Goal: Information Seeking & Learning: Understand process/instructions

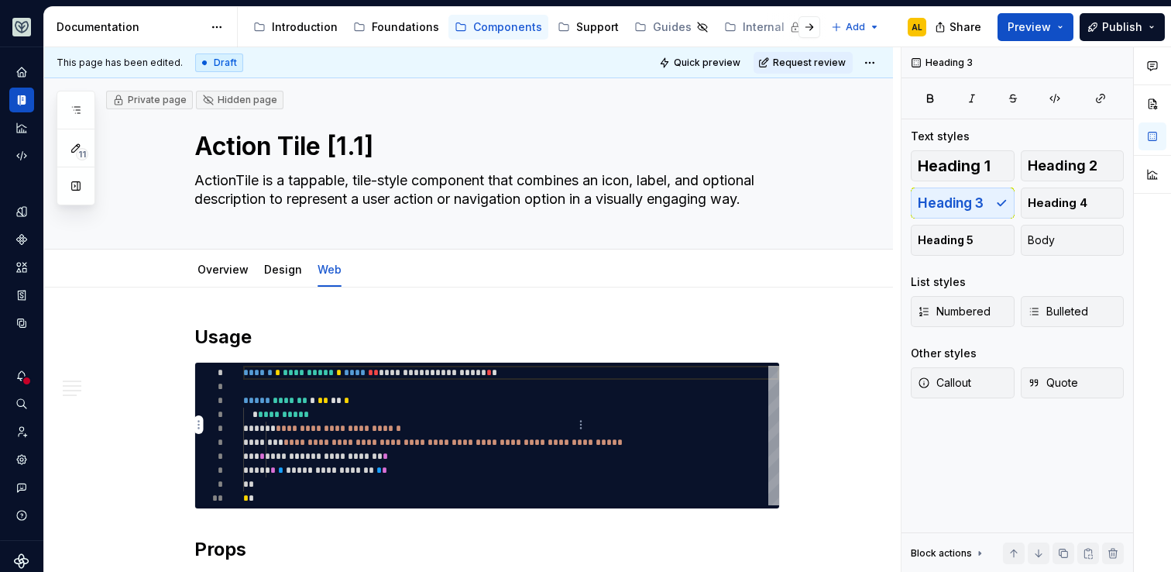
scroll to position [950, 0]
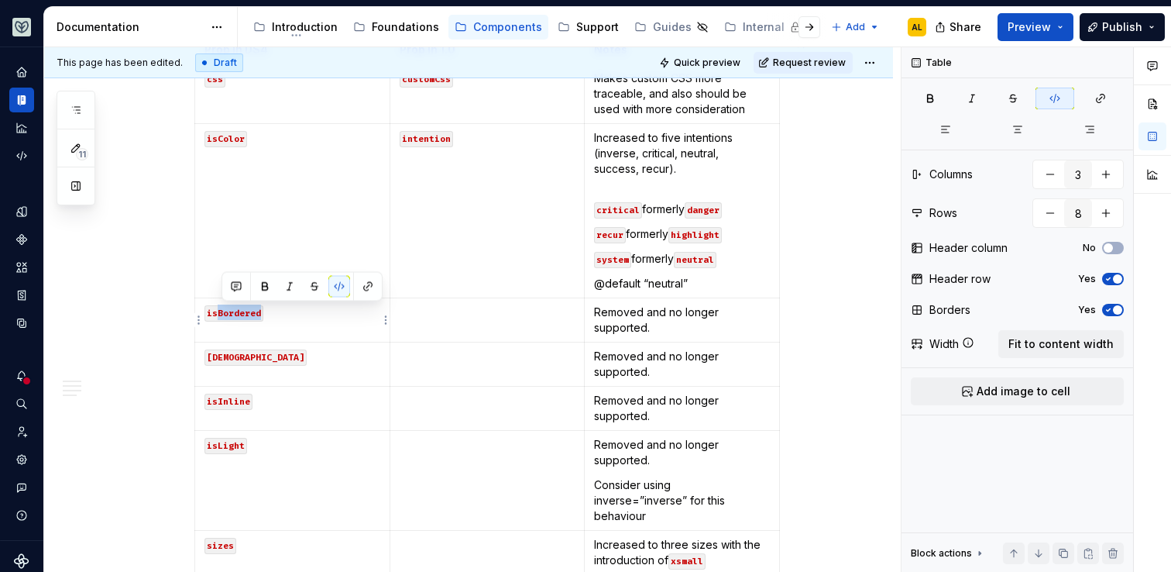
drag, startPoint x: 264, startPoint y: 317, endPoint x: 220, endPoint y: 316, distance: 44.2
click at [220, 316] on code "isBordered" at bounding box center [233, 313] width 59 height 16
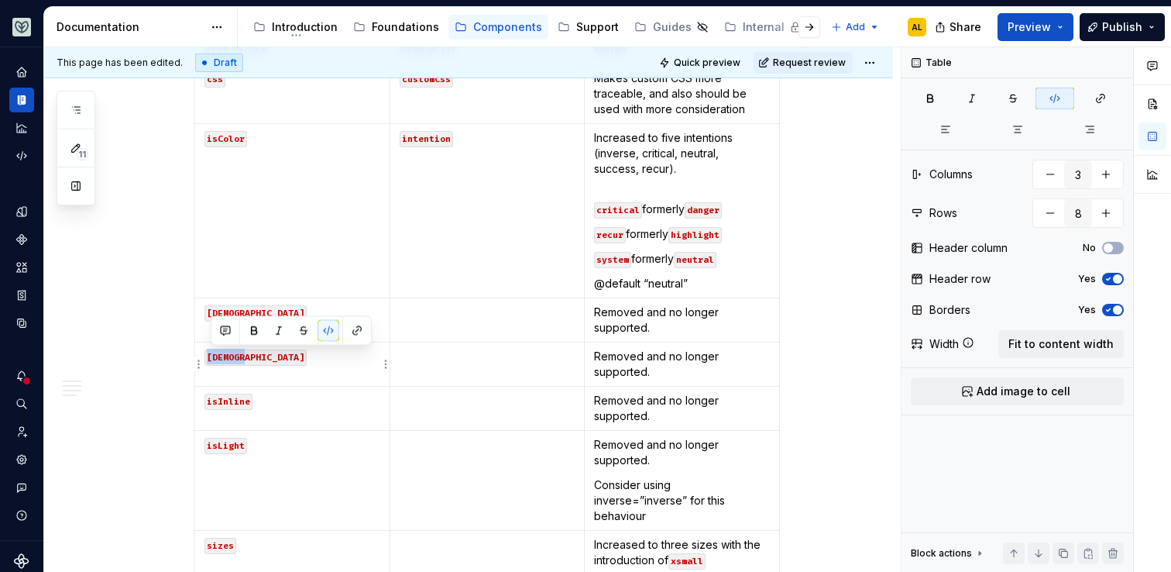
drag, startPoint x: 247, startPoint y: 360, endPoint x: 206, endPoint y: 360, distance: 41.0
click at [206, 360] on td "[DEMOGRAPHIC_DATA]" at bounding box center [292, 364] width 195 height 44
type textarea "*"
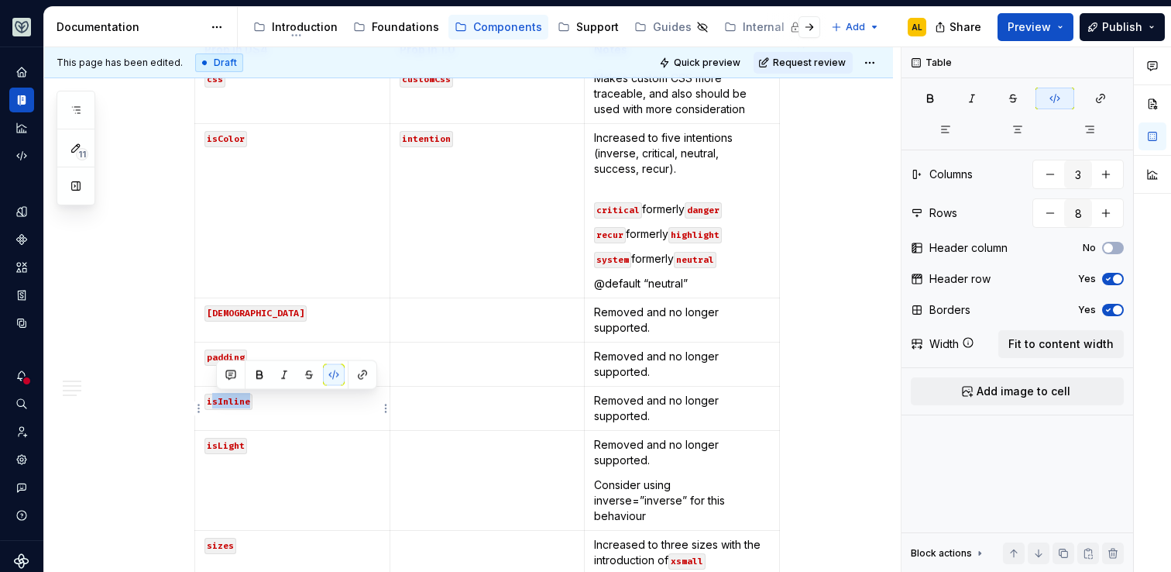
drag, startPoint x: 252, startPoint y: 404, endPoint x: 213, endPoint y: 404, distance: 38.7
click at [213, 404] on code "isInline" at bounding box center [228, 401] width 48 height 16
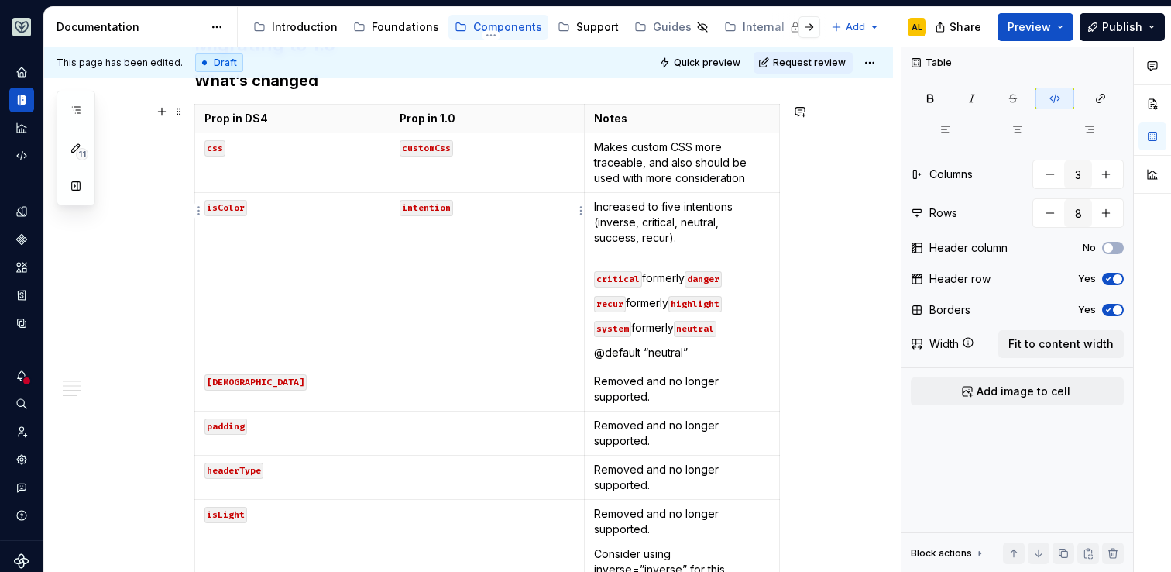
scroll to position [889, 0]
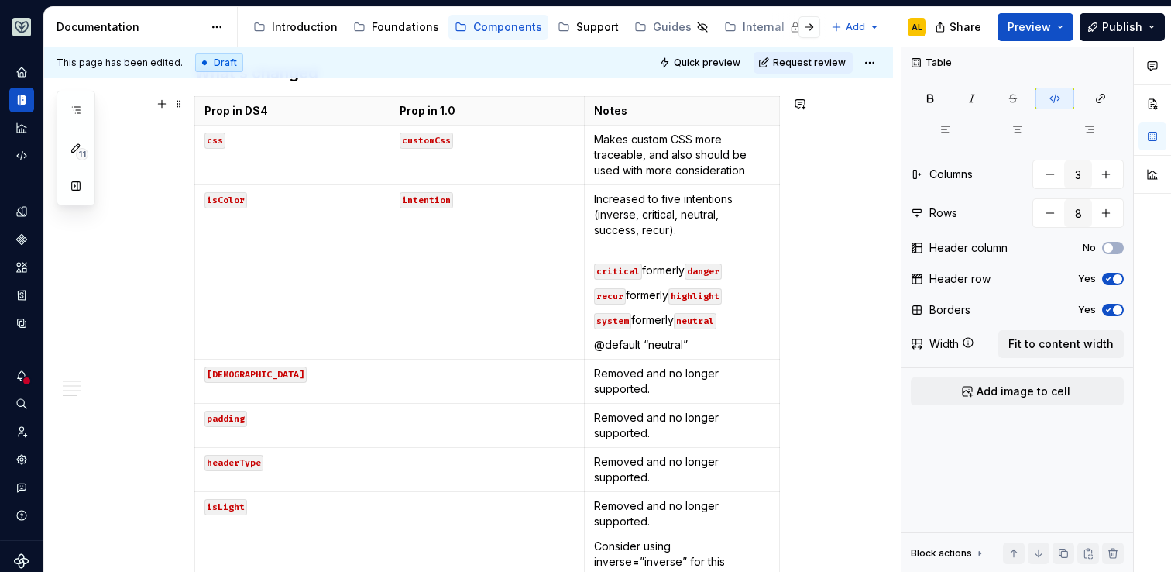
click at [196, 270] on div "**********" at bounding box center [468, 133] width 849 height 1471
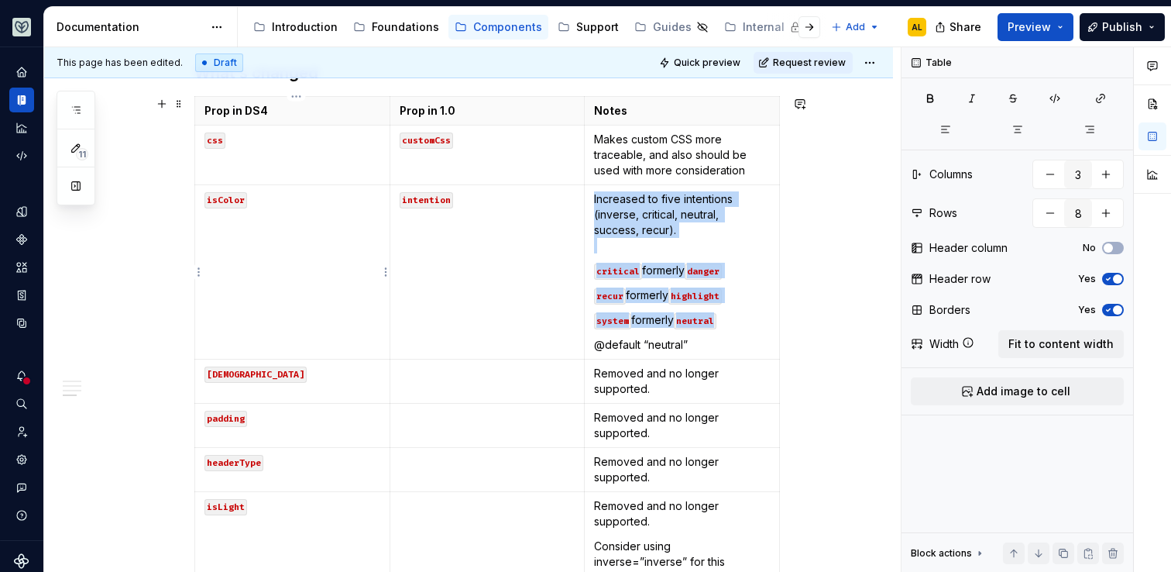
click at [201, 272] on html "Aviary AL Dataset [PERSON_NAME] Documentation Accessibility guide for tree Page…" at bounding box center [585, 286] width 1171 height 572
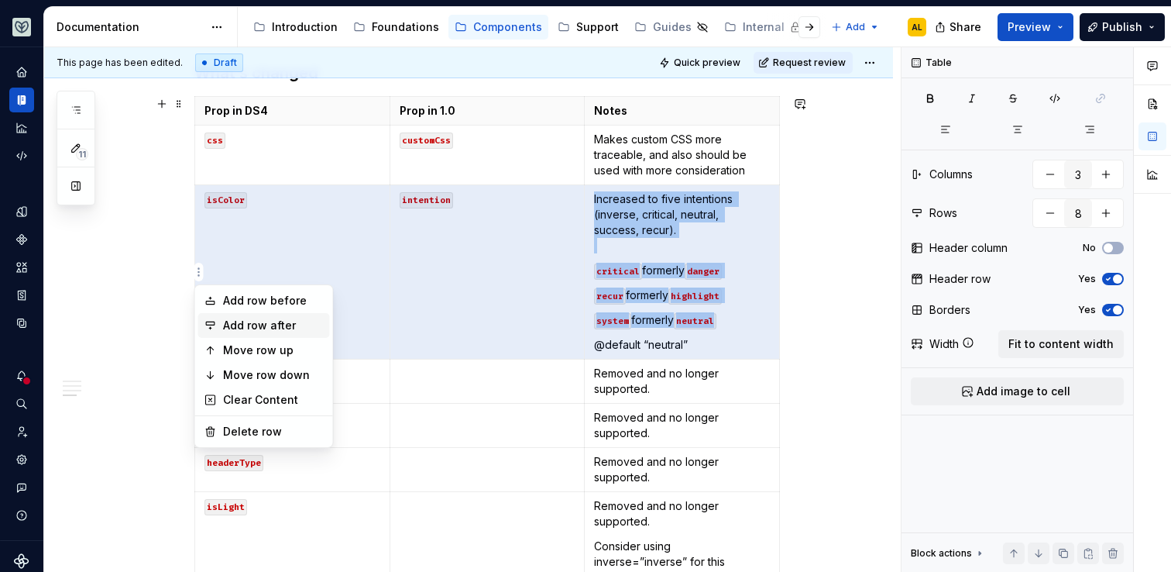
click at [238, 326] on div "Add row after" at bounding box center [273, 325] width 101 height 15
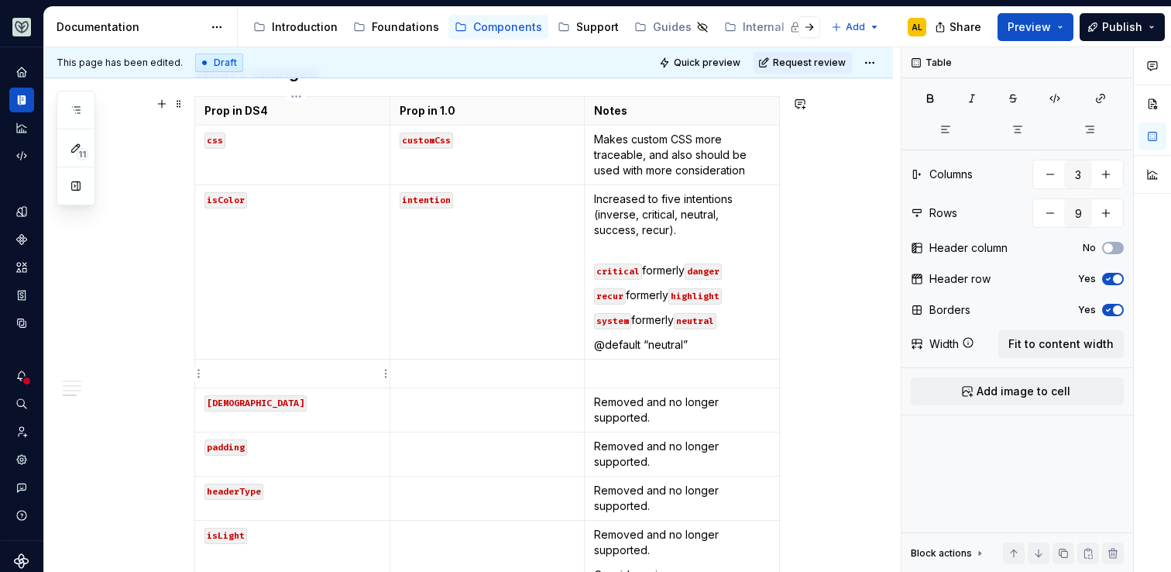
click at [243, 377] on p at bounding box center [292, 373] width 176 height 15
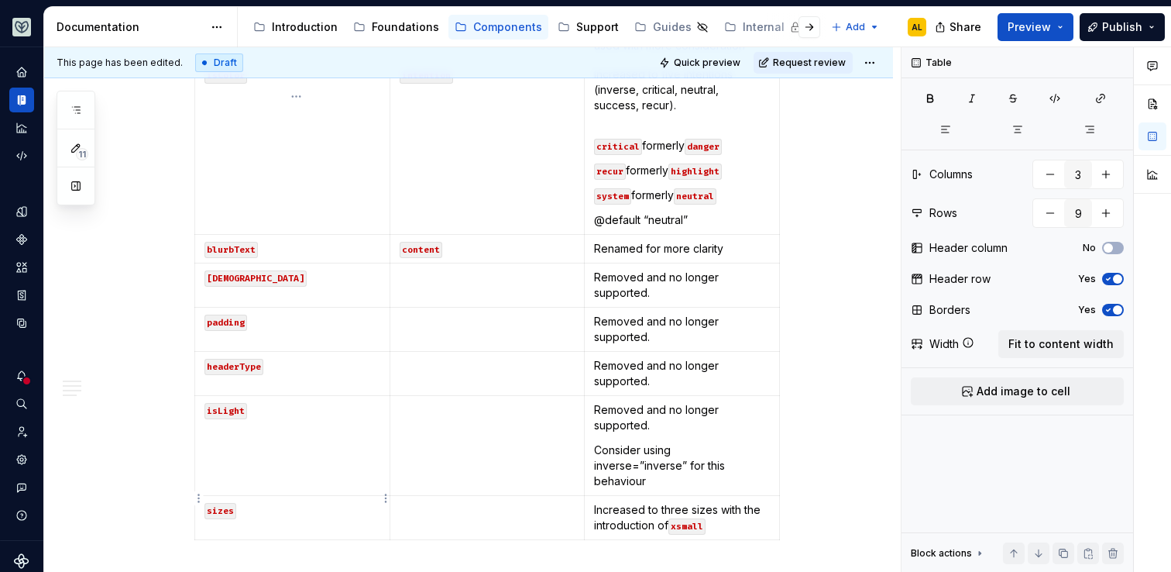
scroll to position [1025, 0]
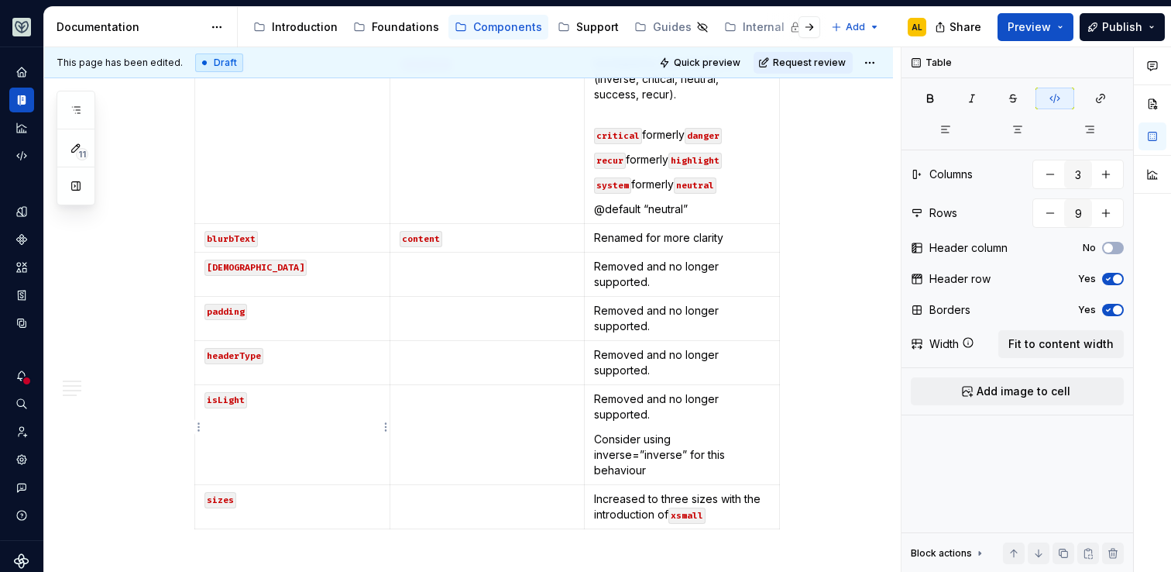
click at [238, 397] on code "isLight" at bounding box center [225, 400] width 43 height 16
drag, startPoint x: 213, startPoint y: 399, endPoint x: 249, endPoint y: 399, distance: 35.6
click at [247, 399] on code "isLight" at bounding box center [225, 400] width 43 height 16
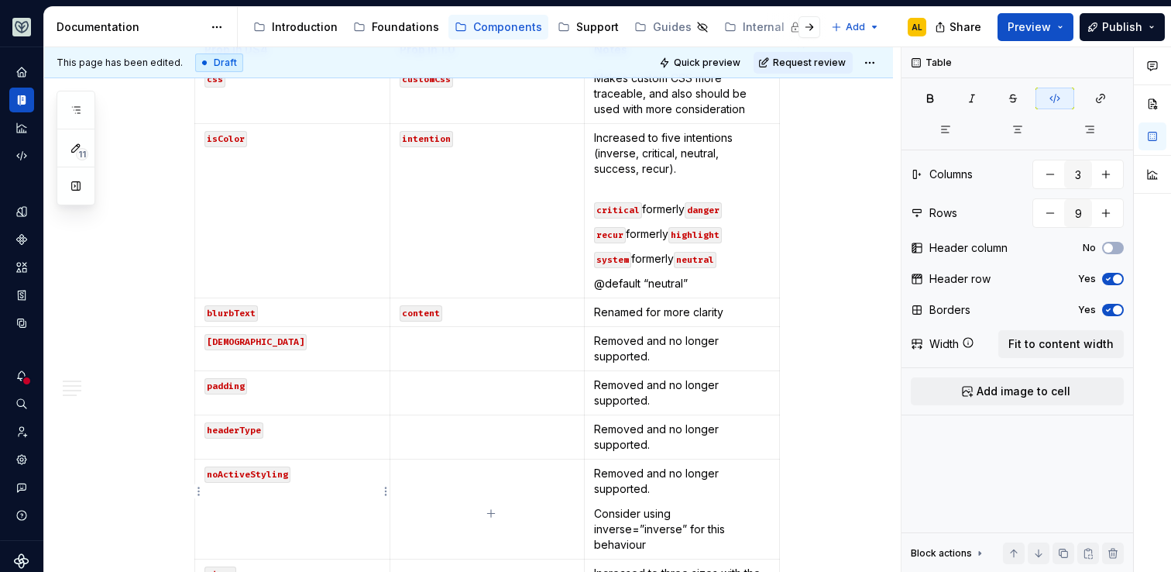
scroll to position [980, 0]
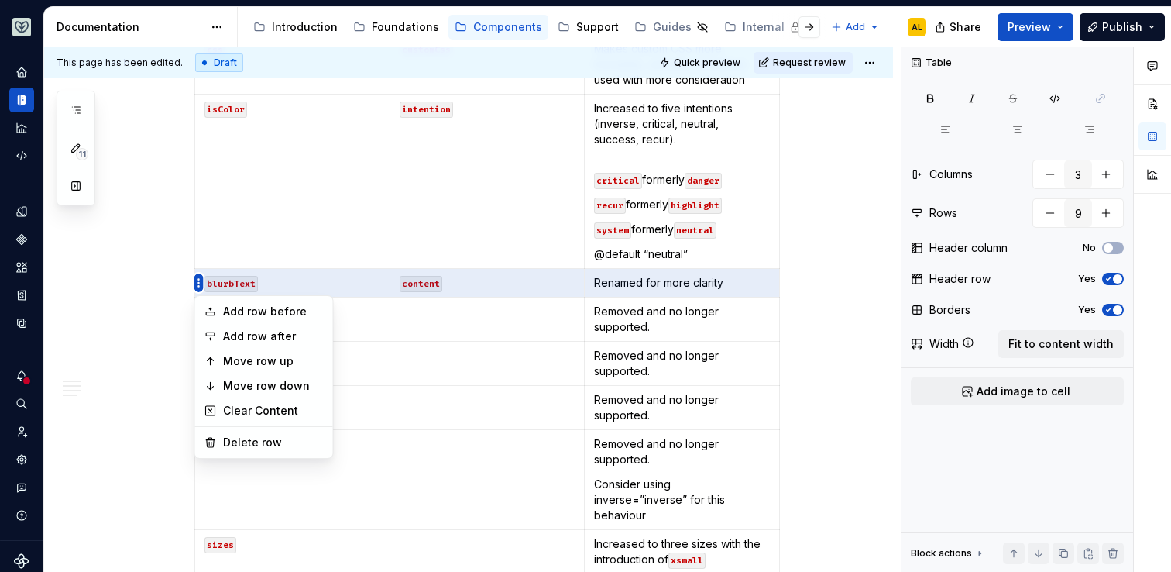
click at [200, 288] on html "Aviary AL Dataset [PERSON_NAME] Documentation Accessibility guide for tree Page…" at bounding box center [585, 286] width 1171 height 572
click at [254, 315] on div "Add row before" at bounding box center [273, 311] width 101 height 15
type input "10"
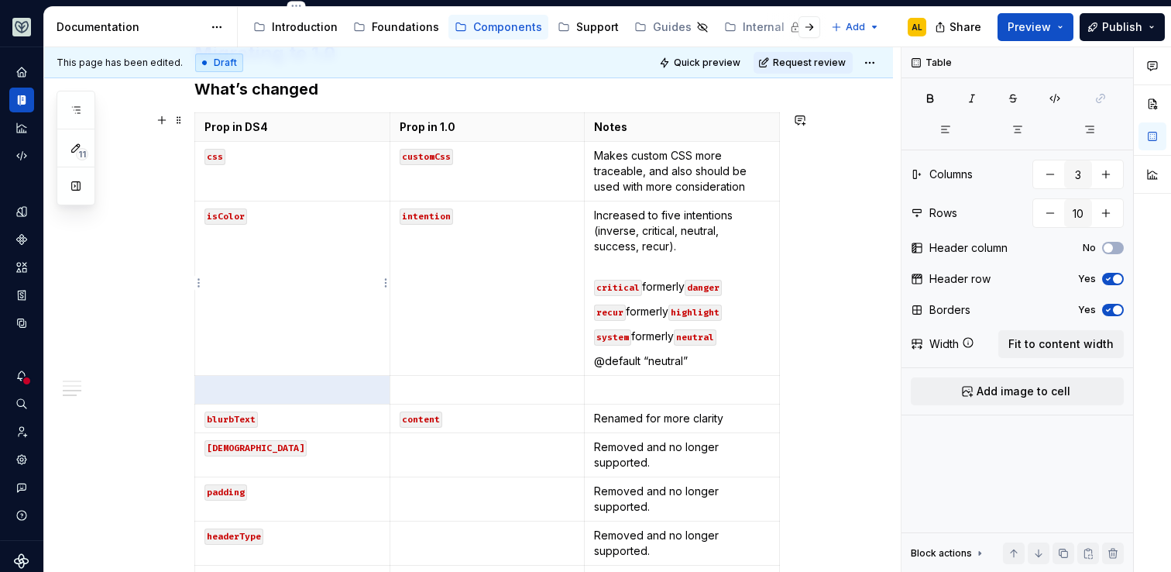
scroll to position [874, 0]
click at [302, 391] on p at bounding box center [292, 387] width 176 height 15
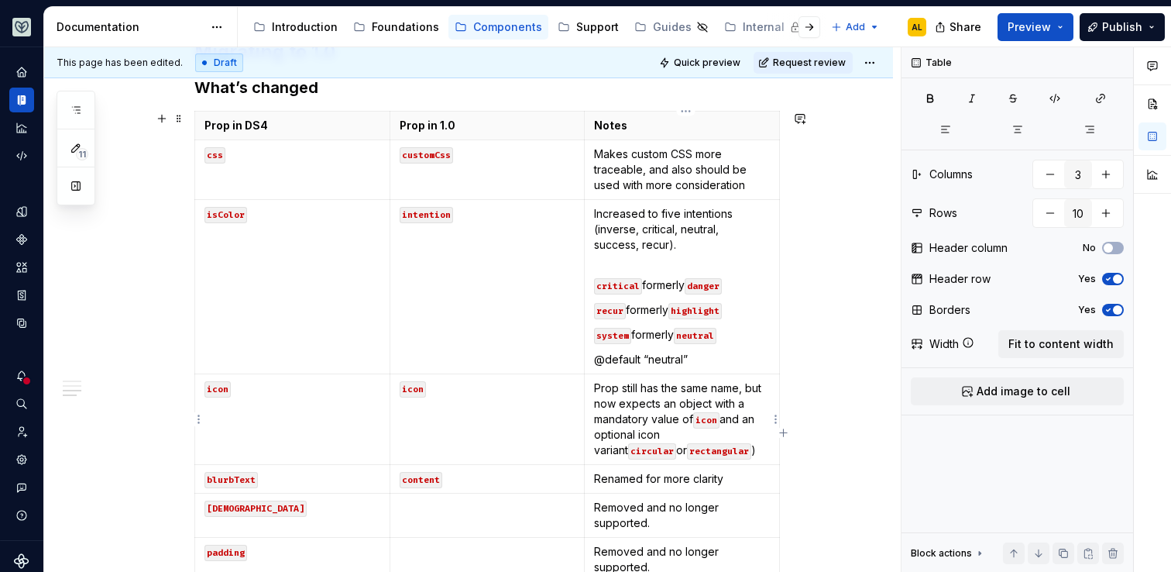
click at [703, 434] on p "Prop still has the same name, but now expects an object with a mandatory value …" at bounding box center [682, 418] width 176 height 77
click at [680, 461] on td "Prop still has the same name, but now expects an object with a mandatory value …" at bounding box center [682, 419] width 195 height 91
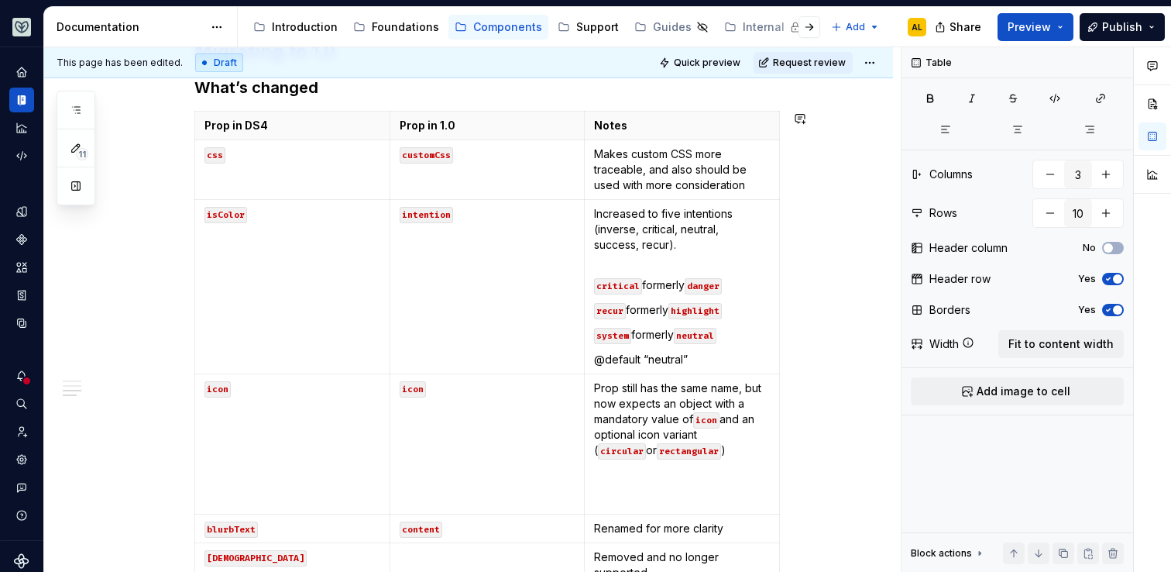
scroll to position [885, 0]
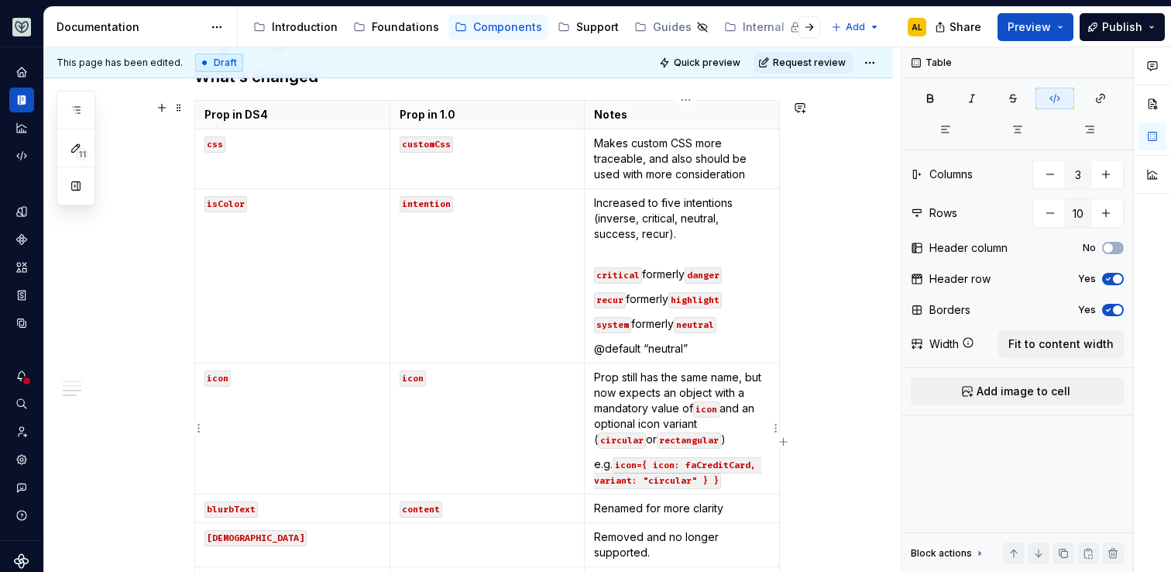
click at [659, 465] on code "icon={ icon: faCreditCard, variant: "circular" } }" at bounding box center [677, 473] width 167 height 32
click at [692, 467] on code "icon={ icon: faCreditCard, variant: "circular" } }" at bounding box center [677, 473] width 167 height 32
click at [658, 469] on code "icon={ icon: faCreditCard, variant: "circular" } }" at bounding box center [677, 473] width 167 height 32
click at [703, 484] on code "icon={ {icon: faCreditCard, variant: "circular" } }" at bounding box center [680, 473] width 173 height 32
click at [833, 481] on div "**********" at bounding box center [468, 217] width 849 height 1630
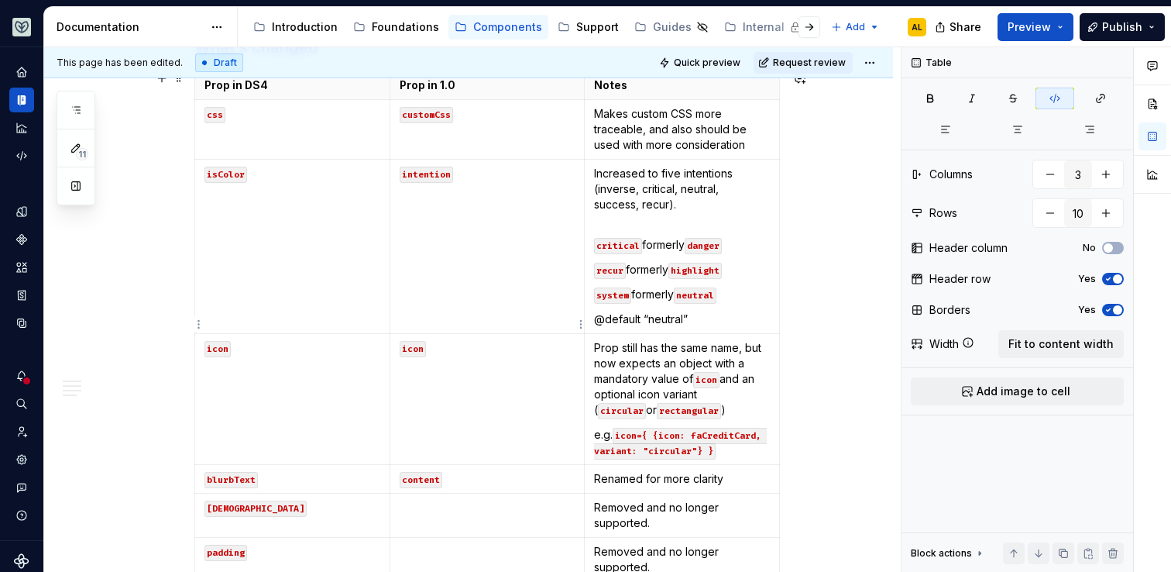
scroll to position [909, 0]
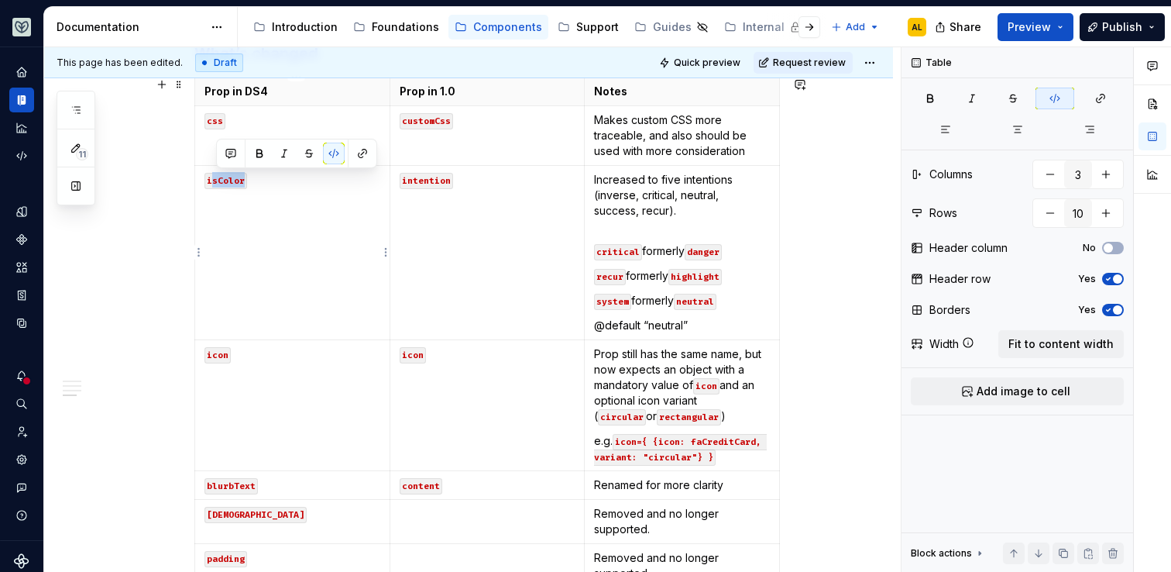
drag, startPoint x: 249, startPoint y: 177, endPoint x: 216, endPoint y: 178, distance: 32.5
click at [215, 178] on code "isColor" at bounding box center [225, 181] width 43 height 16
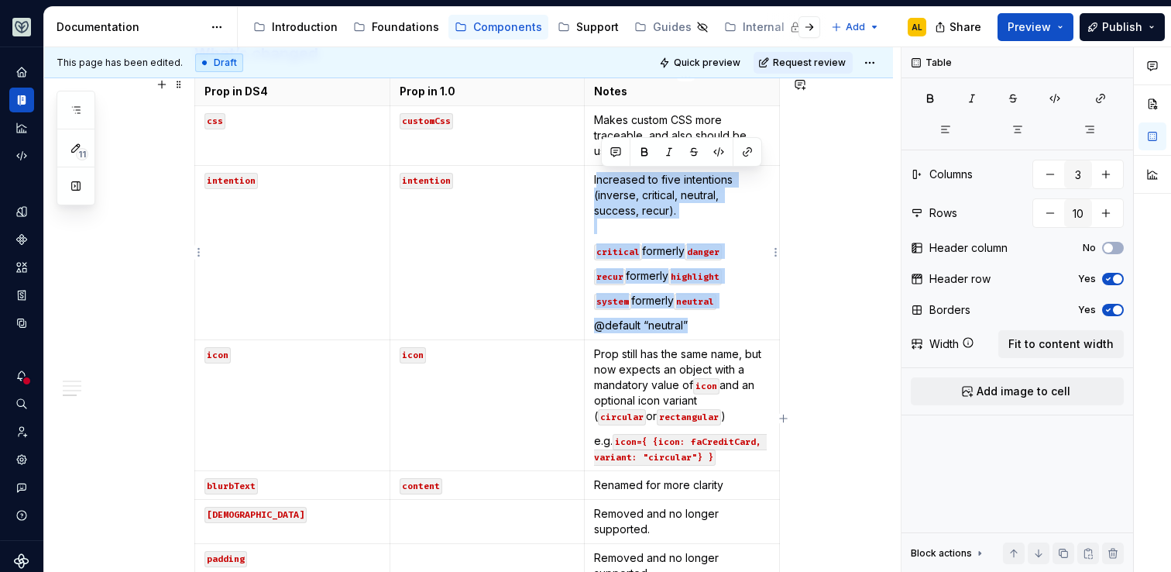
drag, startPoint x: 703, startPoint y: 323, endPoint x: 602, endPoint y: 176, distance: 178.7
click at [602, 176] on td "Increased to five intentions (inverse, critical, neutral, success, recur). crit…" at bounding box center [682, 253] width 195 height 174
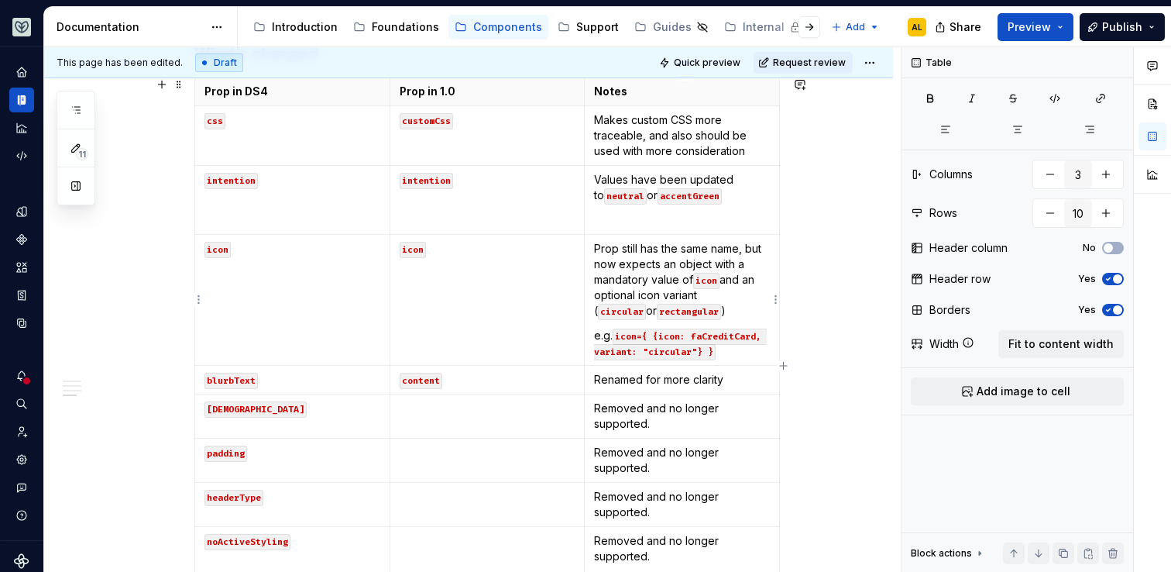
type textarea "*"
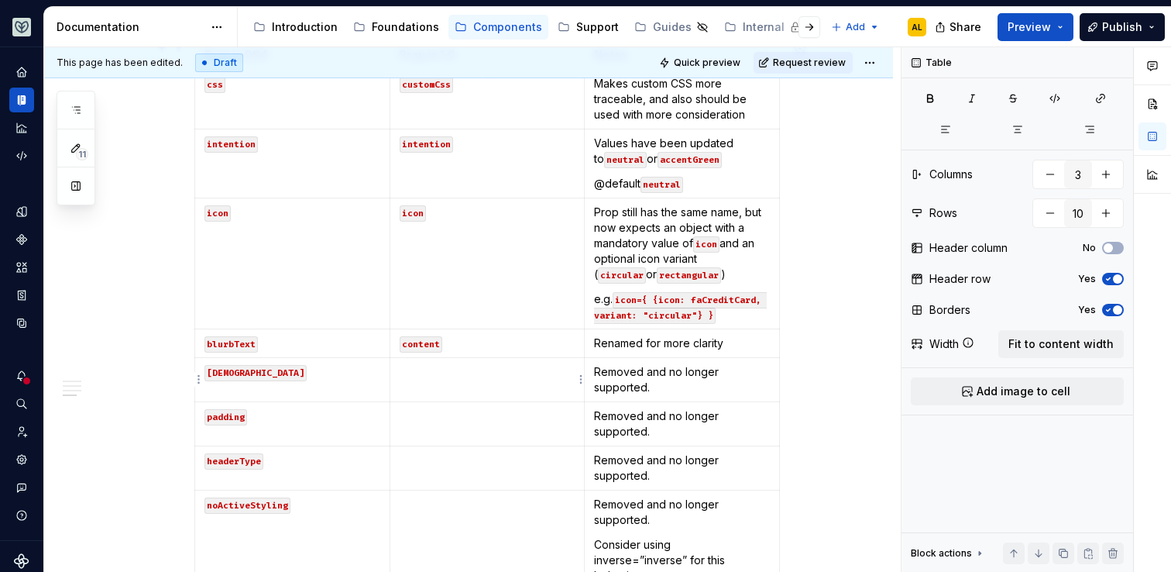
scroll to position [957, 0]
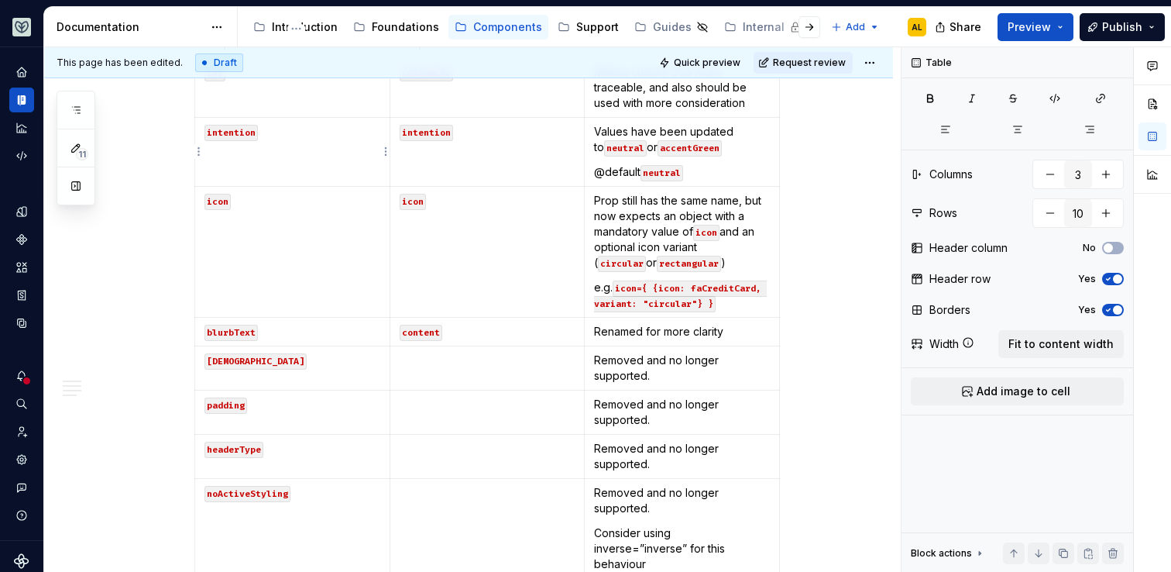
click at [308, 151] on p at bounding box center [292, 156] width 176 height 15
click at [210, 132] on code "intention" at bounding box center [230, 133] width 53 height 16
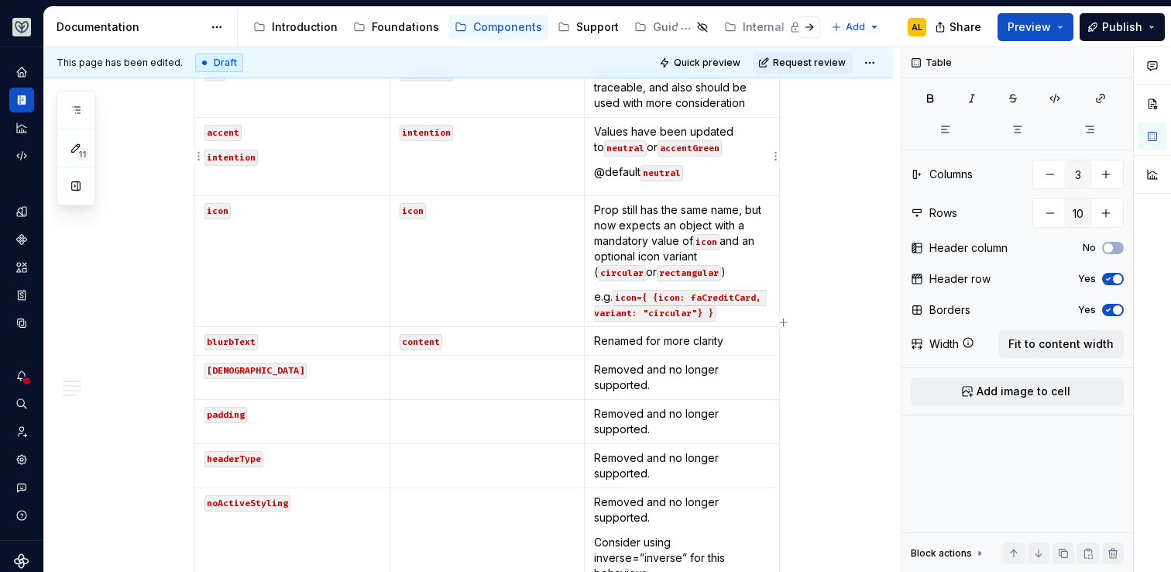
click at [729, 154] on p "Values have been updated to neutral or accentGreen" at bounding box center [682, 139] width 176 height 31
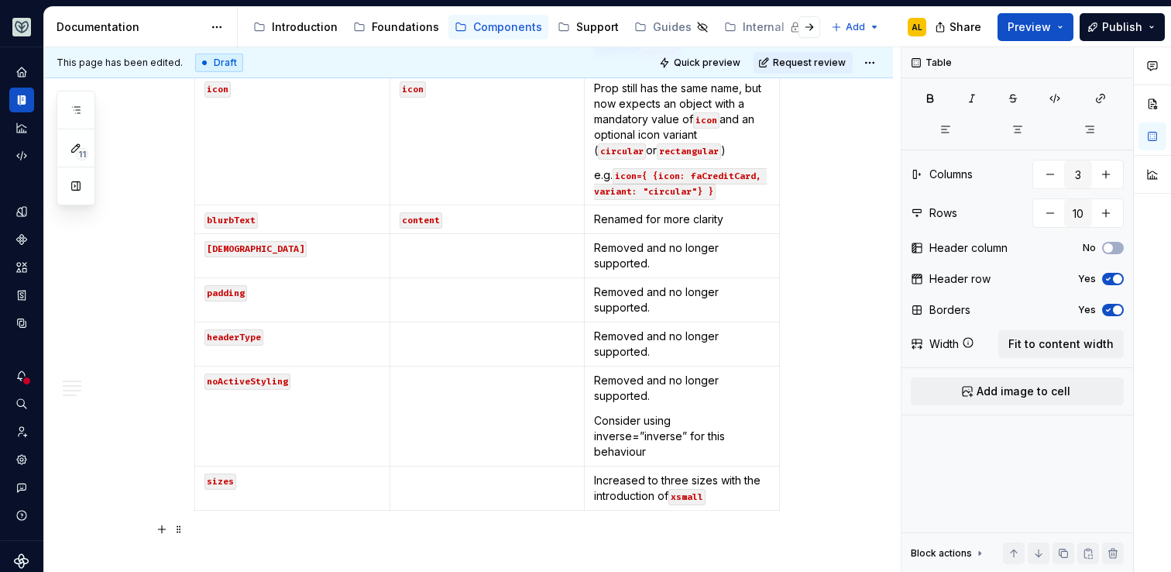
scroll to position [1109, 0]
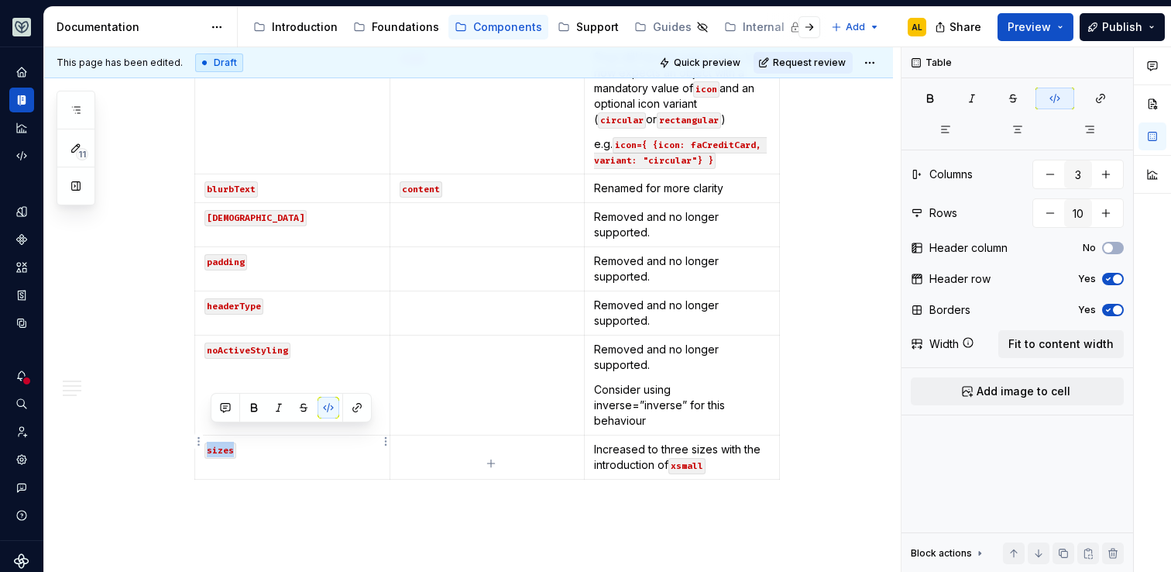
drag, startPoint x: 235, startPoint y: 437, endPoint x: 209, endPoint y: 435, distance: 26.4
click at [209, 442] on code "sizes" at bounding box center [220, 450] width 32 height 16
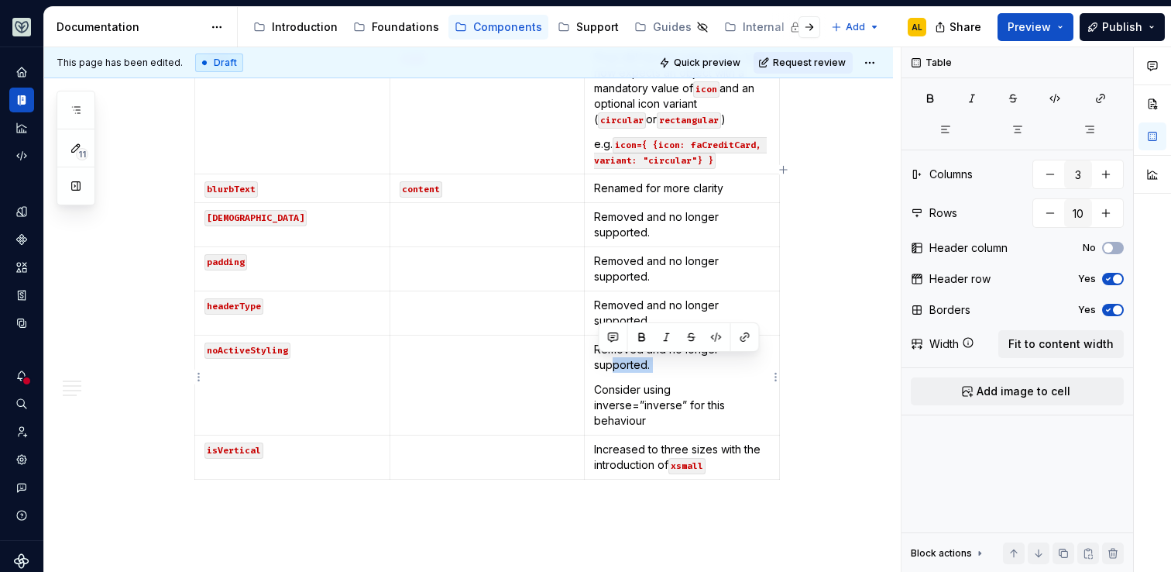
drag, startPoint x: 677, startPoint y: 372, endPoint x: 616, endPoint y: 361, distance: 62.1
click at [616, 361] on td "Removed and no longer supported. Consider using inverse=”inverse” for this beha…" at bounding box center [682, 385] width 195 height 100
click at [668, 370] on p "Removed and no longer supported." at bounding box center [682, 357] width 176 height 31
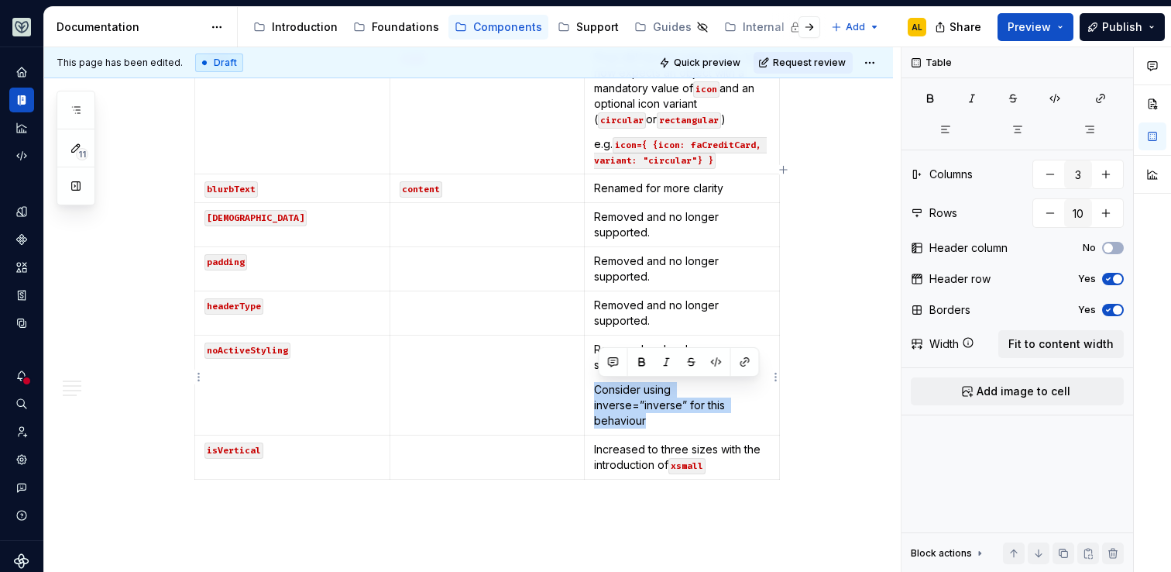
drag, startPoint x: 696, startPoint y: 406, endPoint x: 594, endPoint y: 386, distance: 104.1
click at [594, 386] on td "Removed and no longer supported. Consider using inverse=”inverse” for this beha…" at bounding box center [682, 385] width 195 height 100
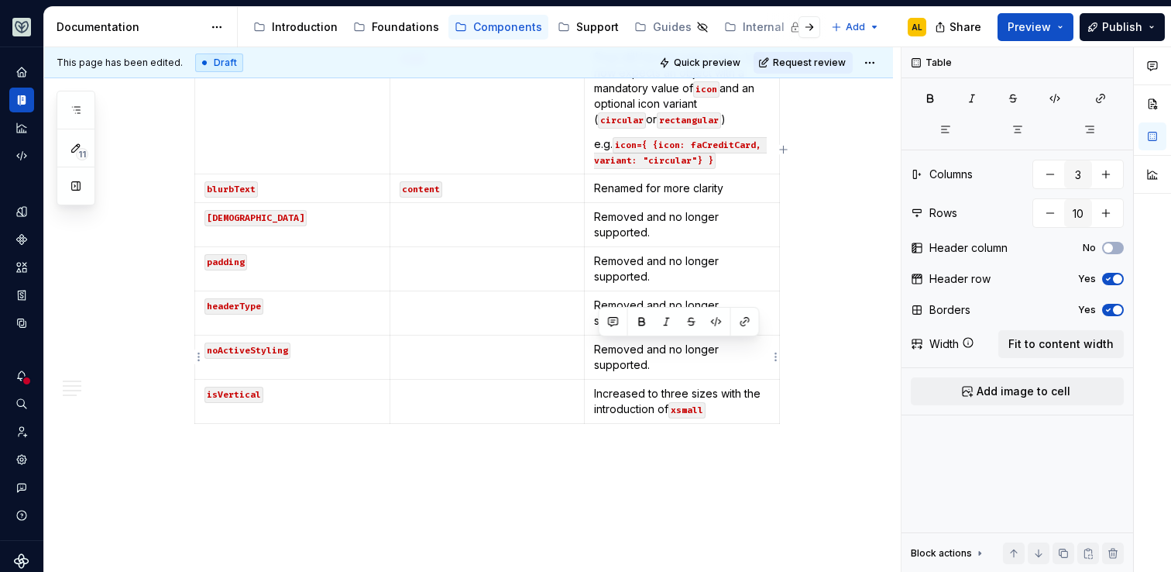
drag, startPoint x: 667, startPoint y: 369, endPoint x: 597, endPoint y: 352, distance: 71.8
click at [597, 352] on td "Removed and no longer supported." at bounding box center [682, 357] width 195 height 44
copy p "Removed and no longer supported."
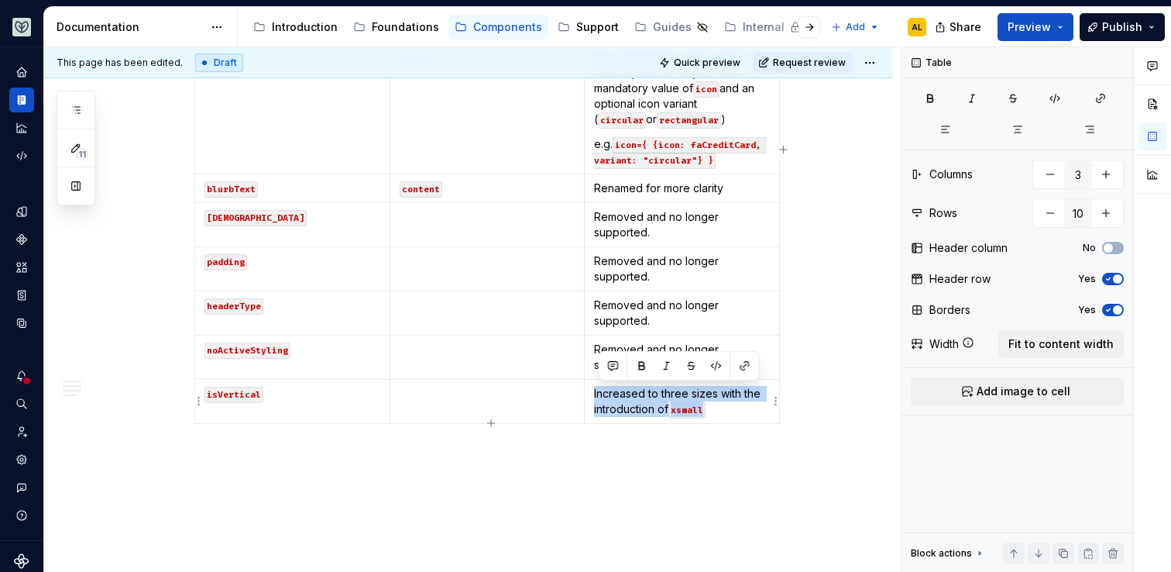
drag, startPoint x: 735, startPoint y: 413, endPoint x: 593, endPoint y: 397, distance: 143.4
click at [593, 397] on td "Increased to three sizes with the introduction of xsmall" at bounding box center [682, 402] width 195 height 44
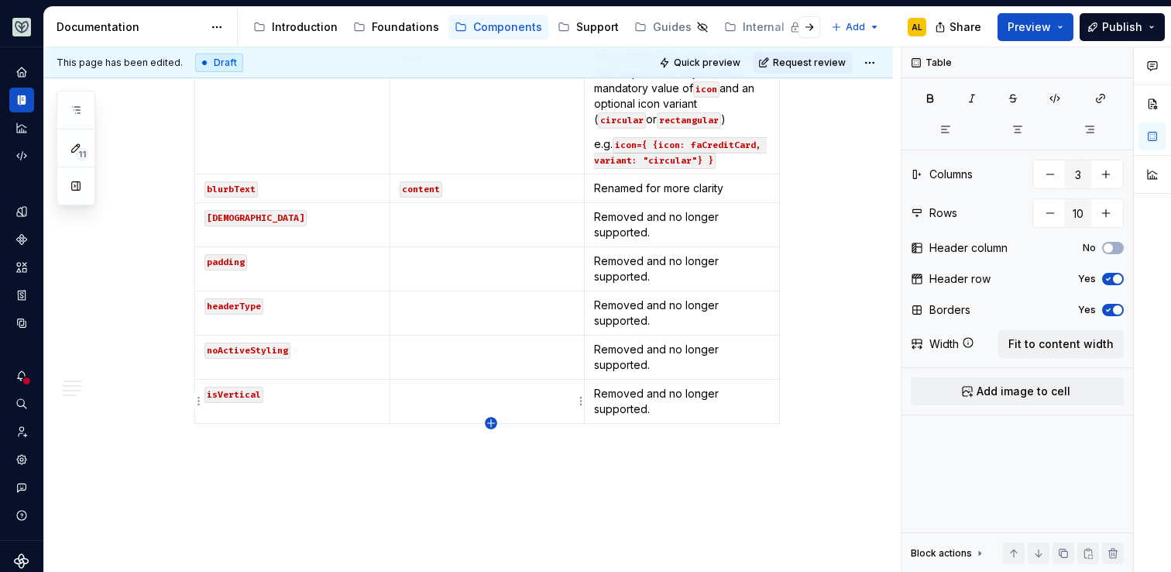
click at [489, 421] on icon "button" at bounding box center [491, 423] width 12 height 12
type input "11"
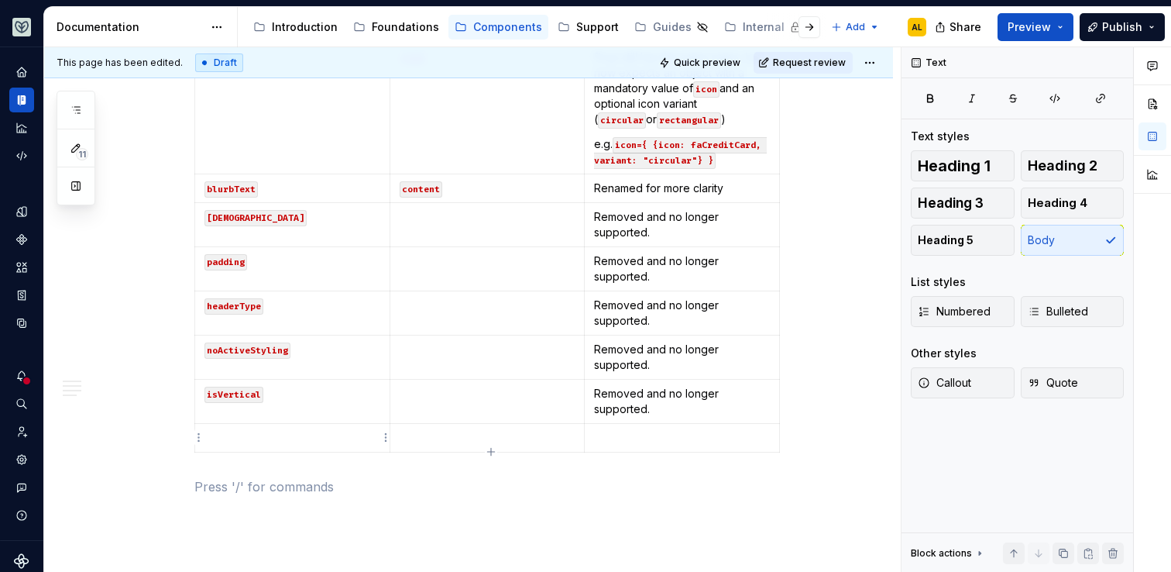
click at [366, 445] on td at bounding box center [292, 438] width 195 height 29
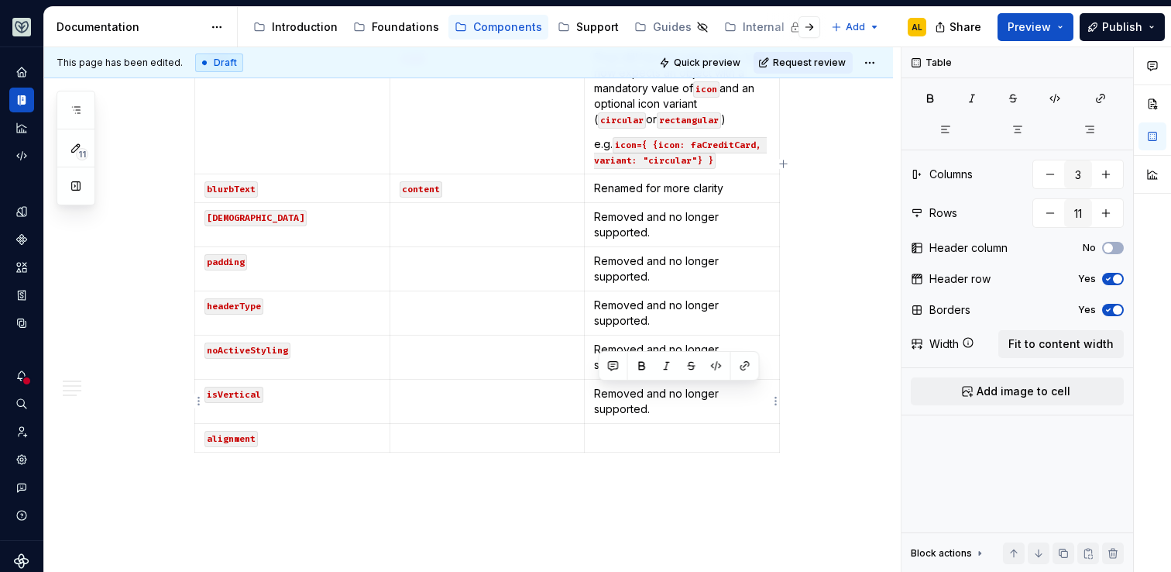
drag, startPoint x: 668, startPoint y: 404, endPoint x: 598, endPoint y: 391, distance: 71.6
click at [598, 391] on p "Removed and no longer supported." at bounding box center [682, 401] width 176 height 31
copy p "Removed and no longer supported."
click at [614, 452] on div "Prop in DS4 Prop in 1.0 Notes css customCss Makes custom CSS more traceable, an…" at bounding box center [487, 167] width 586 height 582
click at [617, 441] on p at bounding box center [682, 437] width 176 height 15
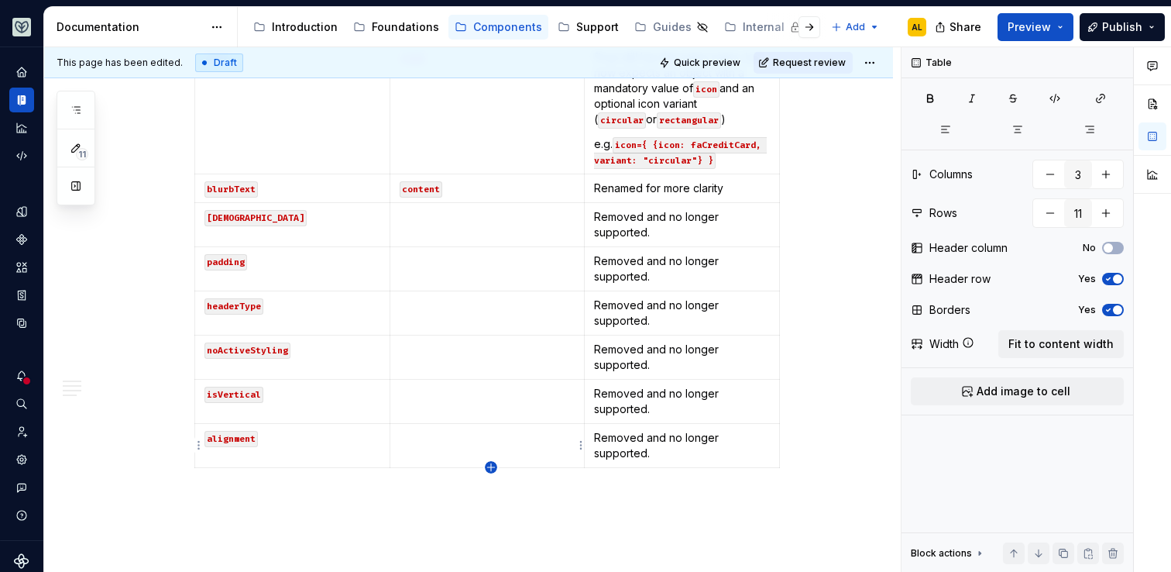
click at [489, 465] on icon "button" at bounding box center [491, 467] width 12 height 12
type input "12"
click at [338, 488] on p at bounding box center [292, 481] width 176 height 15
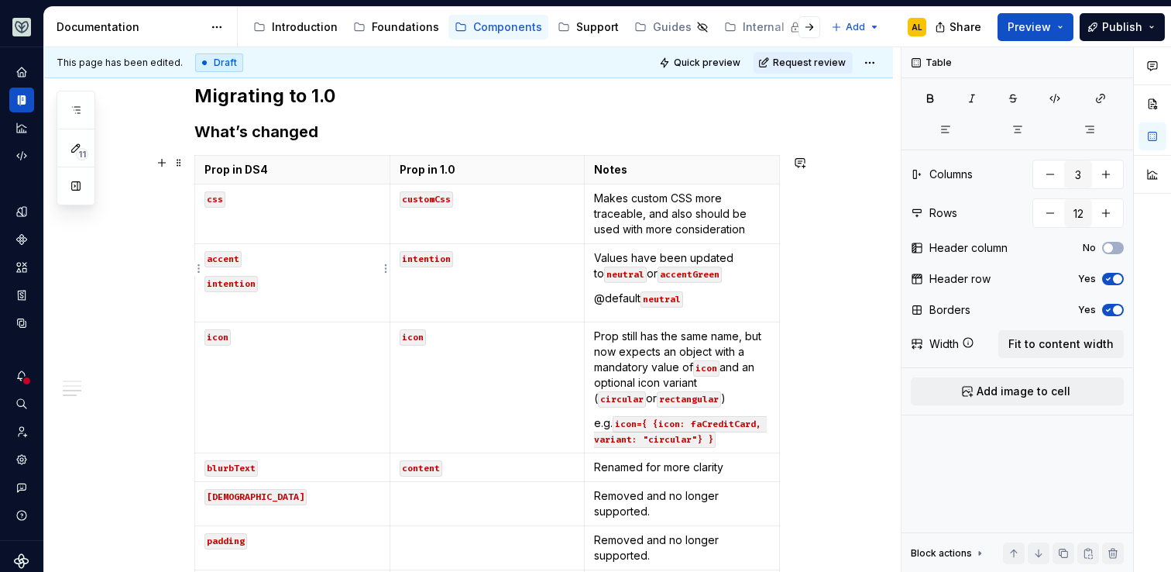
scroll to position [829, 0]
type textarea "*"
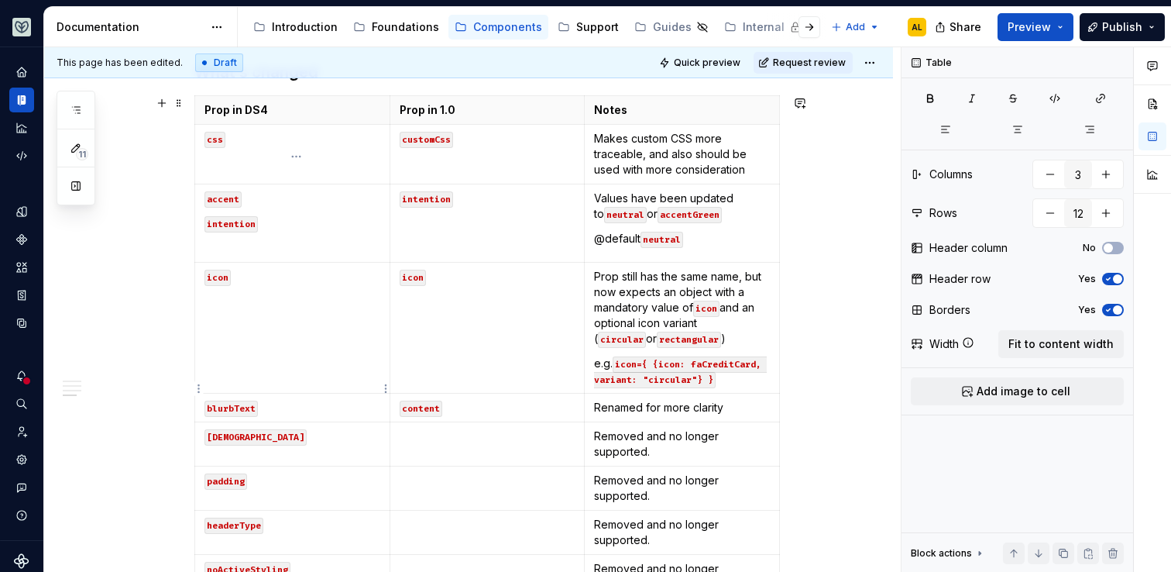
scroll to position [902, 0]
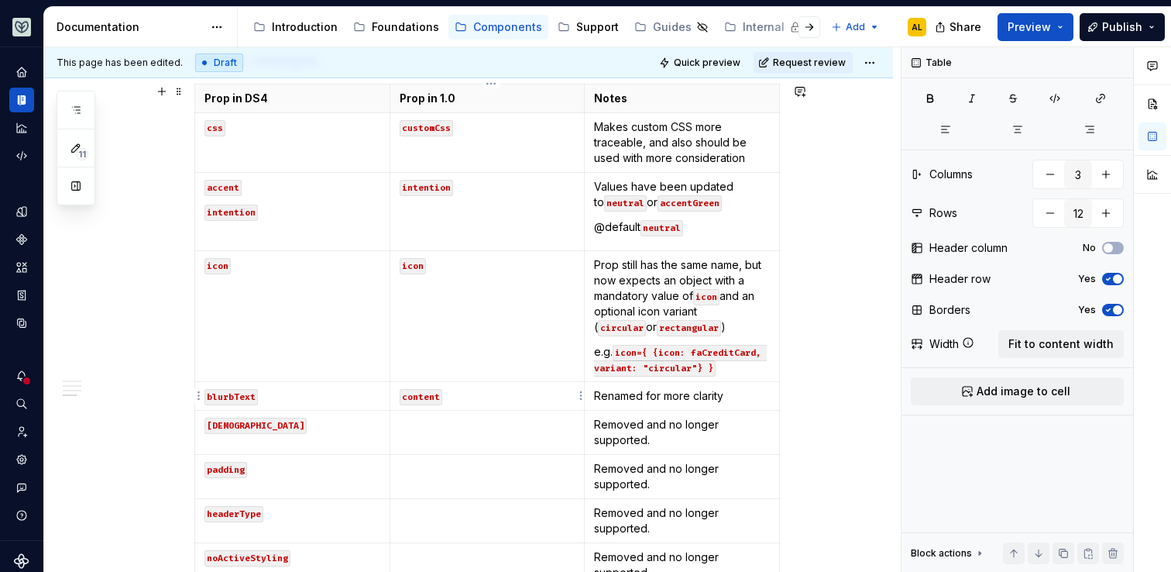
click at [397, 382] on td "content" at bounding box center [487, 396] width 195 height 29
click at [197, 316] on html "Aviary AL Dataset [PERSON_NAME] Documentation Accessibility guide for tree Page…" at bounding box center [585, 286] width 1171 height 572
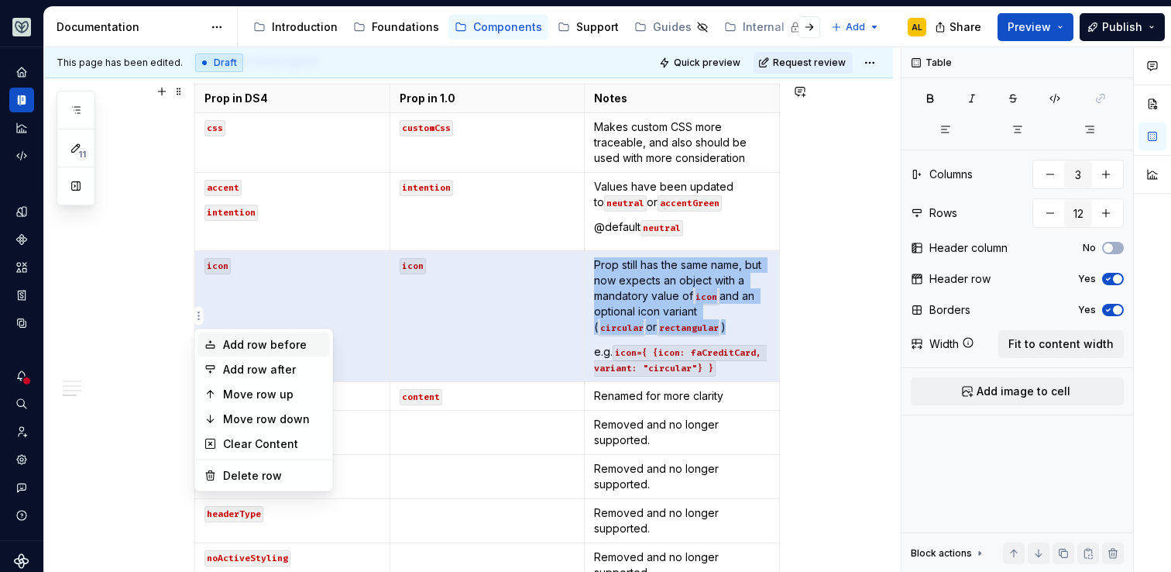
click at [225, 346] on div "Add row before" at bounding box center [273, 344] width 101 height 15
type input "13"
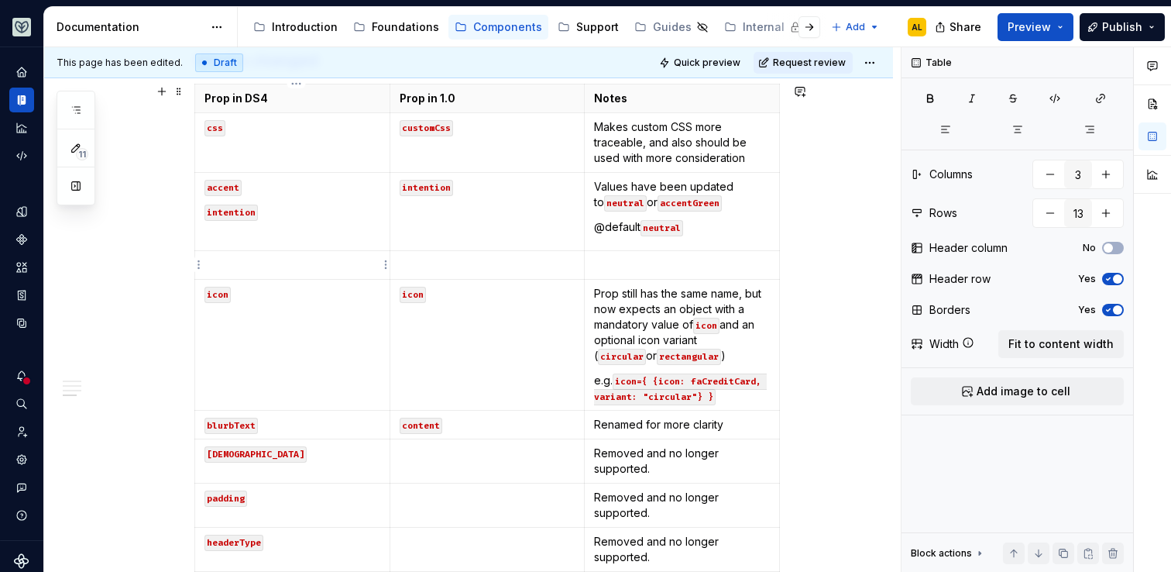
click at [246, 267] on p at bounding box center [292, 264] width 176 height 15
click at [441, 263] on p at bounding box center [488, 264] width 176 height 15
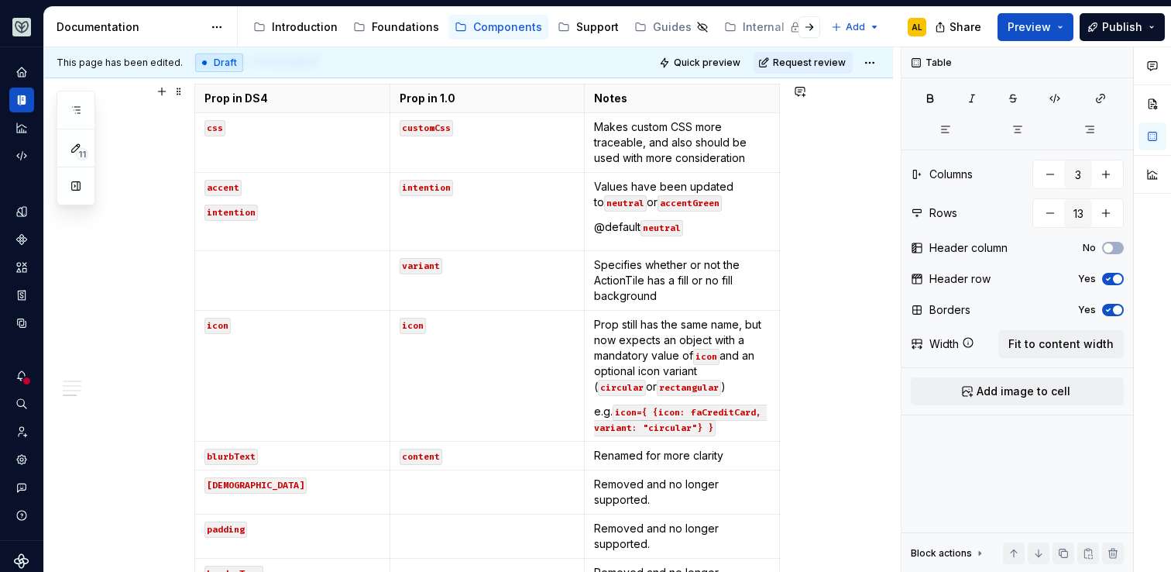
click at [810, 294] on div "**********" at bounding box center [472, 309] width 857 height 525
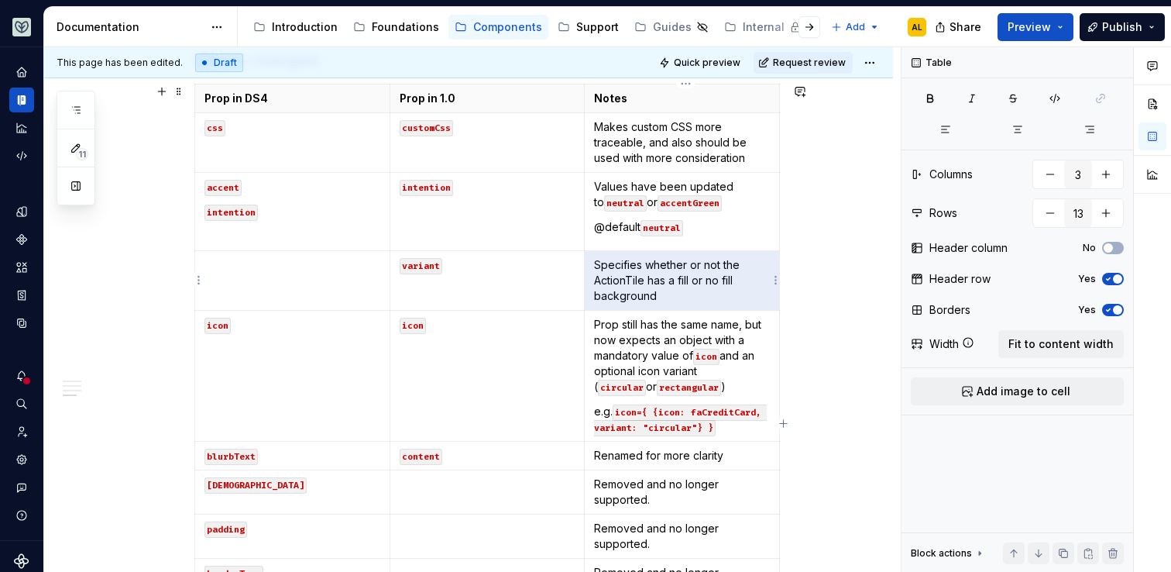
drag, startPoint x: 668, startPoint y: 302, endPoint x: 603, endPoint y: 261, distance: 76.3
click at [603, 261] on p "Specifies whether or not the ActionTile has a fill or no fill background" at bounding box center [682, 280] width 176 height 46
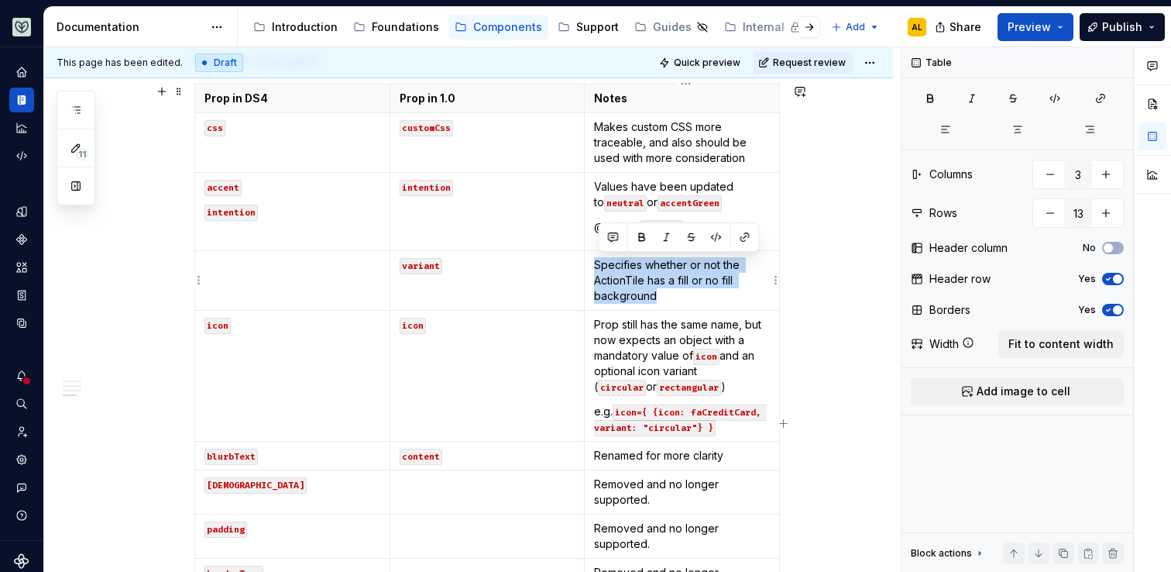
drag, startPoint x: 667, startPoint y: 290, endPoint x: 594, endPoint y: 270, distance: 75.7
click at [594, 270] on td "Specifies whether or not the ActionTile has a fill or no fill background" at bounding box center [682, 281] width 195 height 60
copy p "Specifies whether or not the ActionTile has a fill or no fill background"
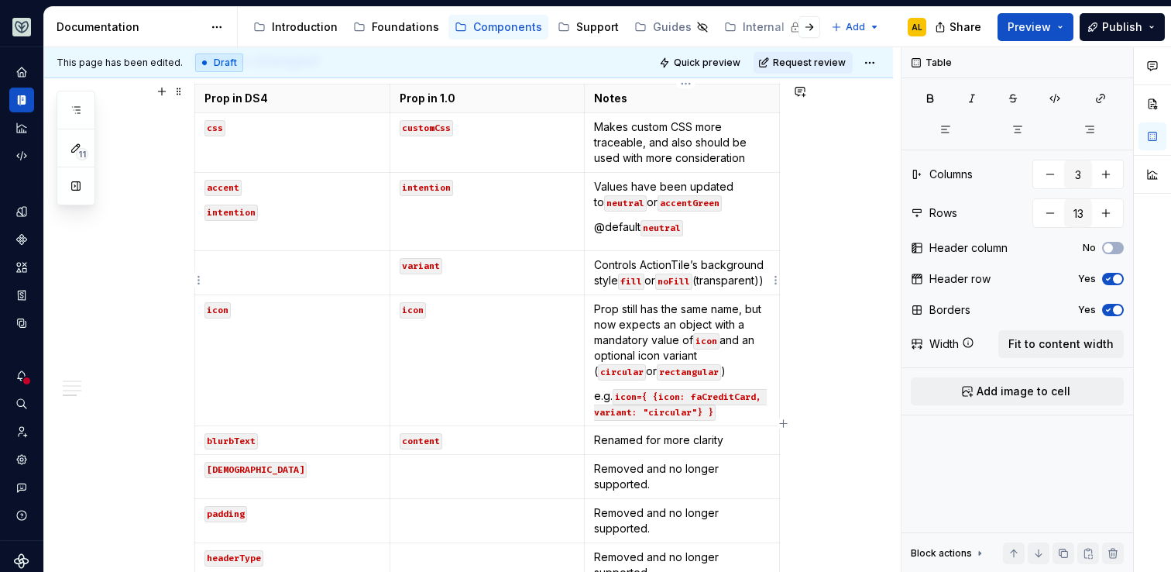
click at [625, 277] on code "fill" at bounding box center [631, 281] width 26 height 16
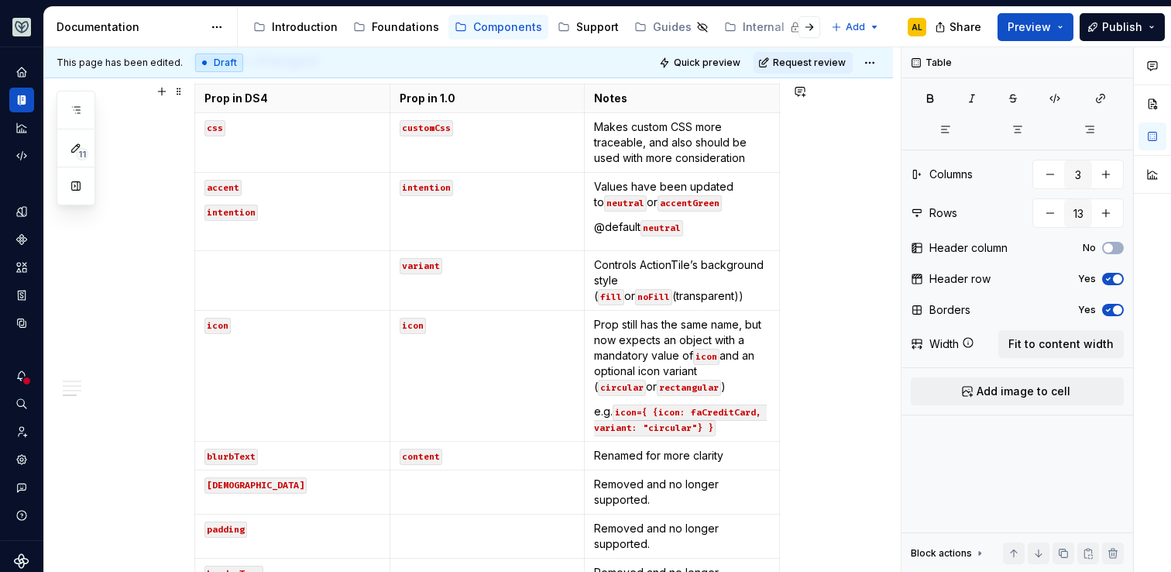
click at [816, 308] on div "**********" at bounding box center [468, 191] width 849 height 1611
click at [664, 300] on p "Controls ActionTile’s background style ( fill or noFill (transparent))" at bounding box center [682, 280] width 176 height 46
click at [680, 301] on p "Controls ActionTile’s background style ( fill or noFill (transparent))" at bounding box center [682, 280] width 176 height 46
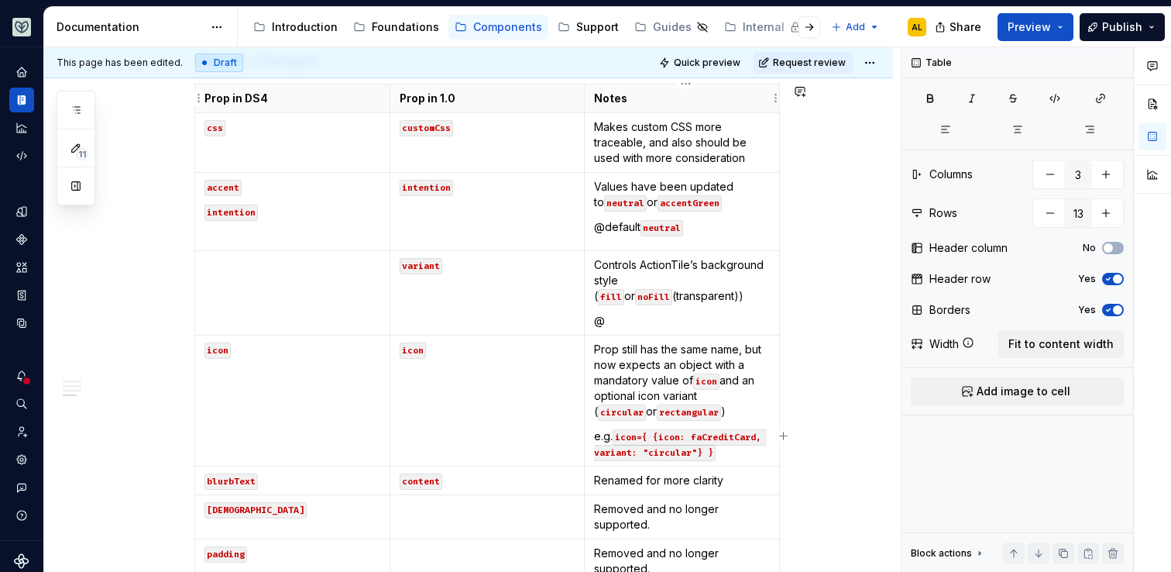
type textarea "*"
click at [816, 385] on div "**********" at bounding box center [468, 204] width 849 height 1636
drag, startPoint x: 679, startPoint y: 321, endPoint x: 646, endPoint y: 321, distance: 33.3
click at [646, 321] on p "@default “fill”" at bounding box center [682, 320] width 176 height 15
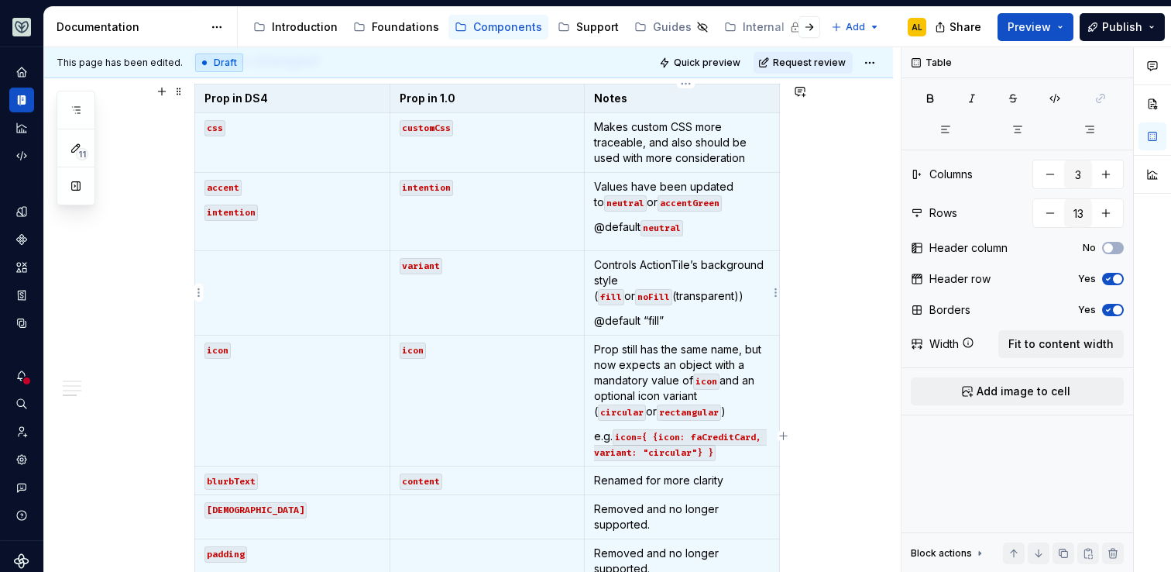
click at [673, 320] on p "@default “fill”" at bounding box center [682, 320] width 176 height 15
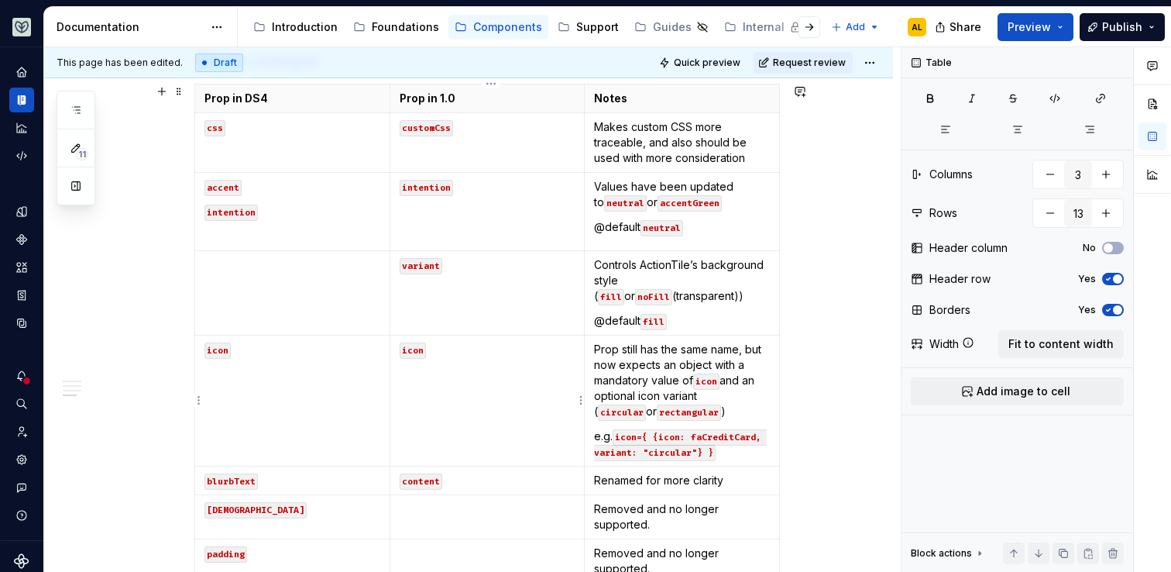
click at [425, 362] on td "icon" at bounding box center [487, 400] width 195 height 131
drag, startPoint x: 664, startPoint y: 297, endPoint x: 639, endPoint y: 292, distance: 25.4
click at [639, 292] on p "Controls ActionTile’s background style ( fill or noFill (transparent))" at bounding box center [682, 280] width 176 height 46
click at [603, 297] on p "Controls ActionTile’s background style ( fill or noFill (transparent))" at bounding box center [682, 280] width 176 height 46
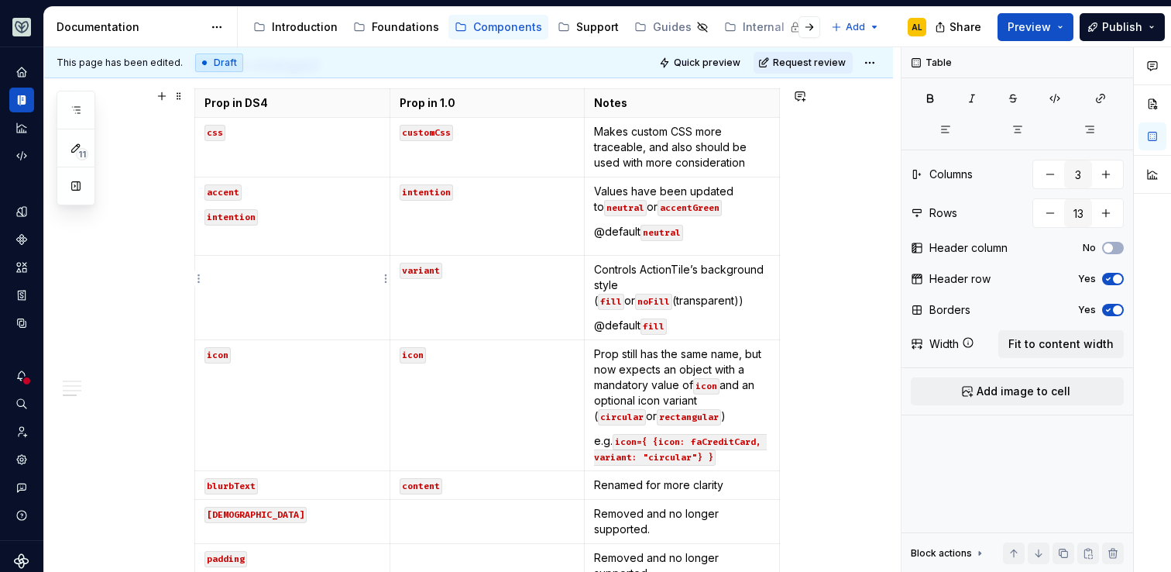
scroll to position [892, 0]
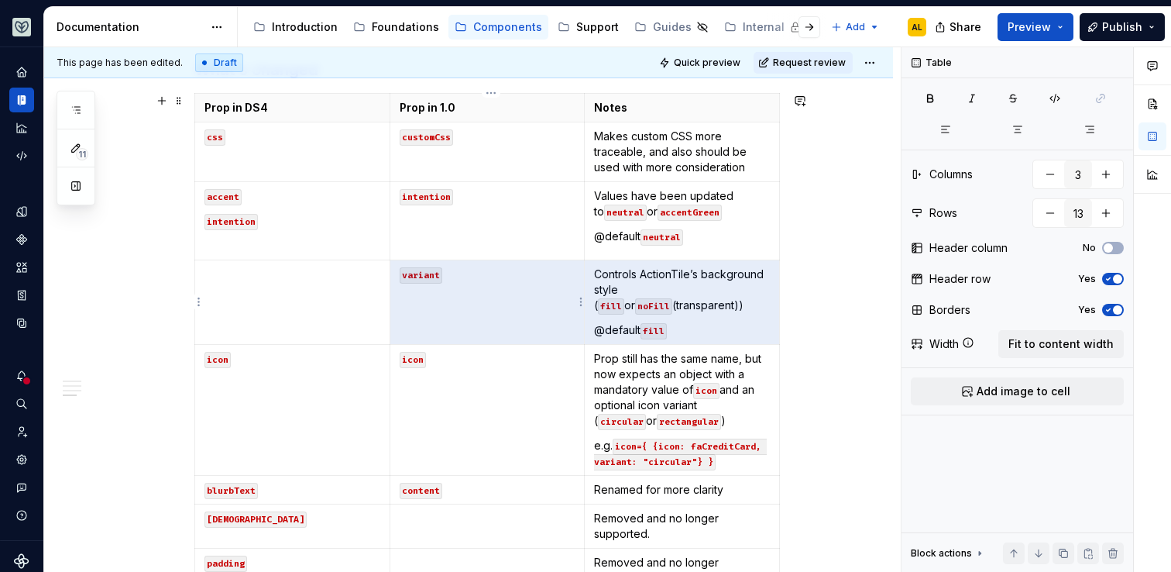
drag, startPoint x: 679, startPoint y: 331, endPoint x: 416, endPoint y: 288, distance: 266.9
click at [416, 288] on tr "variant Controls ActionTile’s background style ( fill or noFill (transparent)) …" at bounding box center [487, 302] width 585 height 84
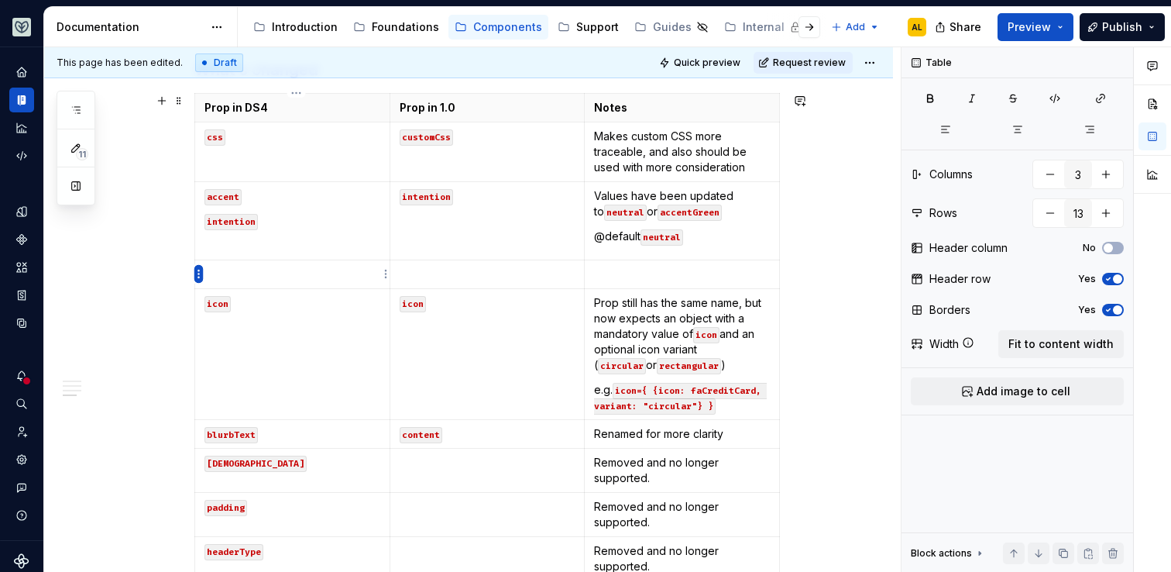
click at [194, 278] on html "Aviary AL Dataset [PERSON_NAME] Documentation Accessibility guide for tree Page…" at bounding box center [585, 286] width 1171 height 572
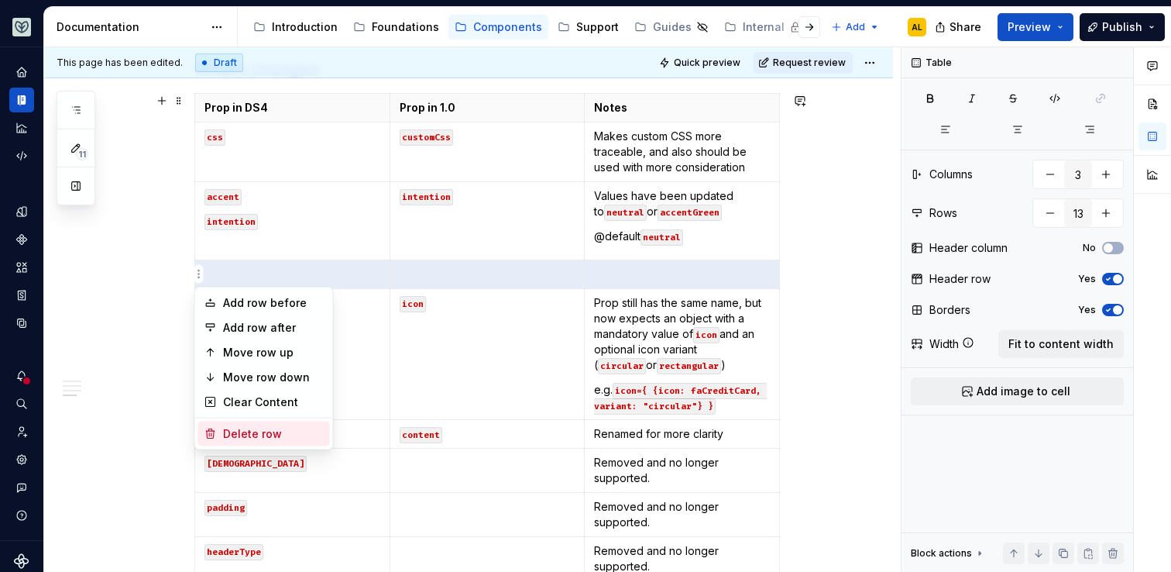
click at [226, 424] on div "Delete row" at bounding box center [264, 433] width 132 height 25
type input "12"
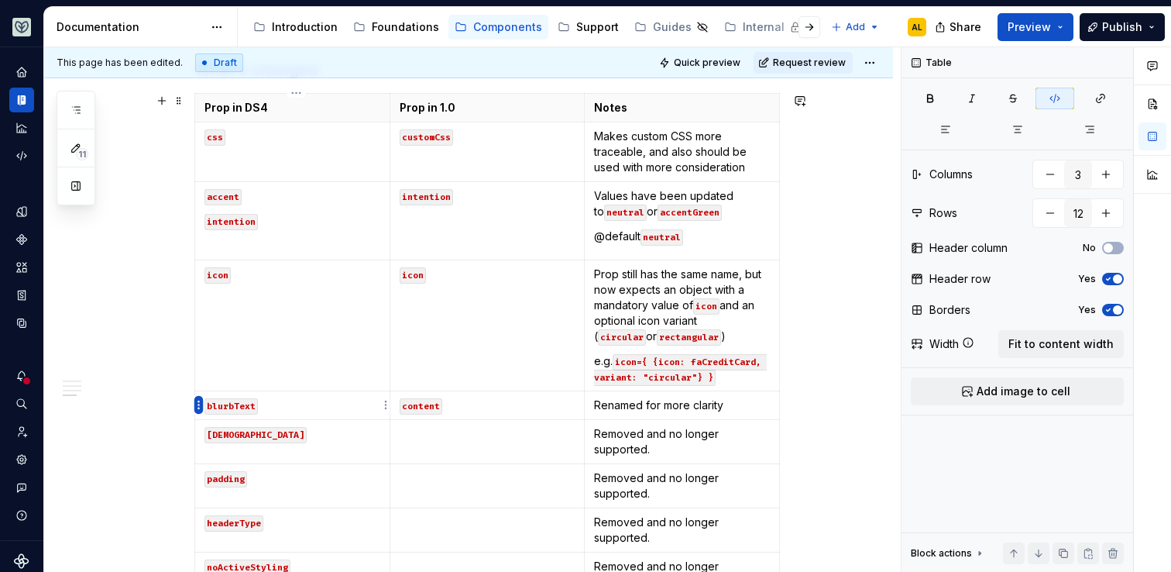
click at [196, 396] on html "Aviary AL Dataset [PERSON_NAME] Documentation Accessibility guide for tree Page…" at bounding box center [585, 286] width 1171 height 572
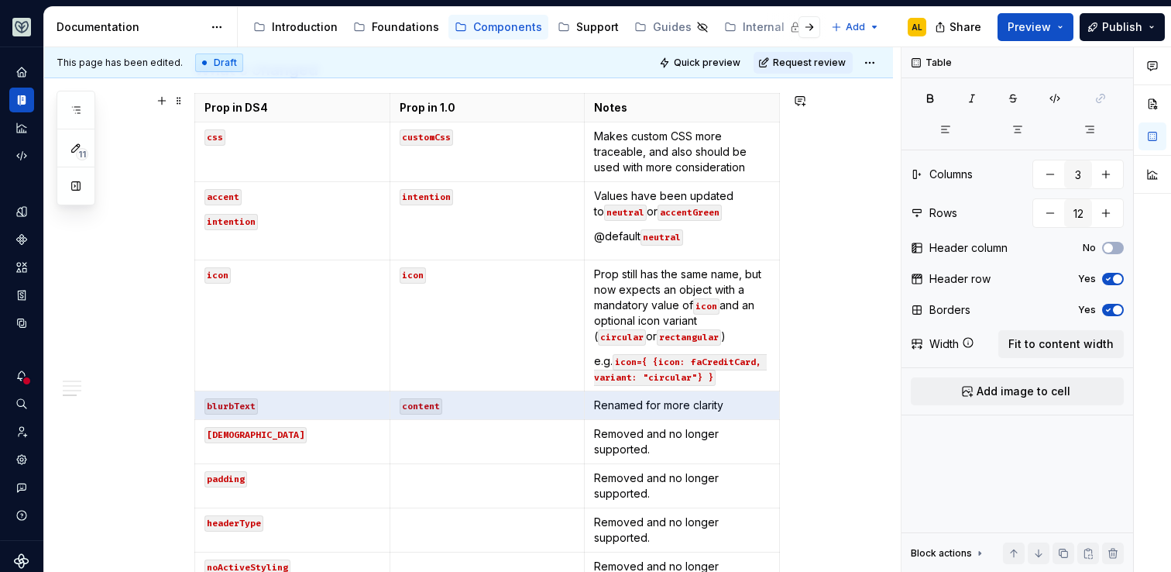
click at [190, 435] on html "Aviary AL Dataset [PERSON_NAME] Documentation Accessibility guide for tree Page…" at bounding box center [585, 286] width 1171 height 572
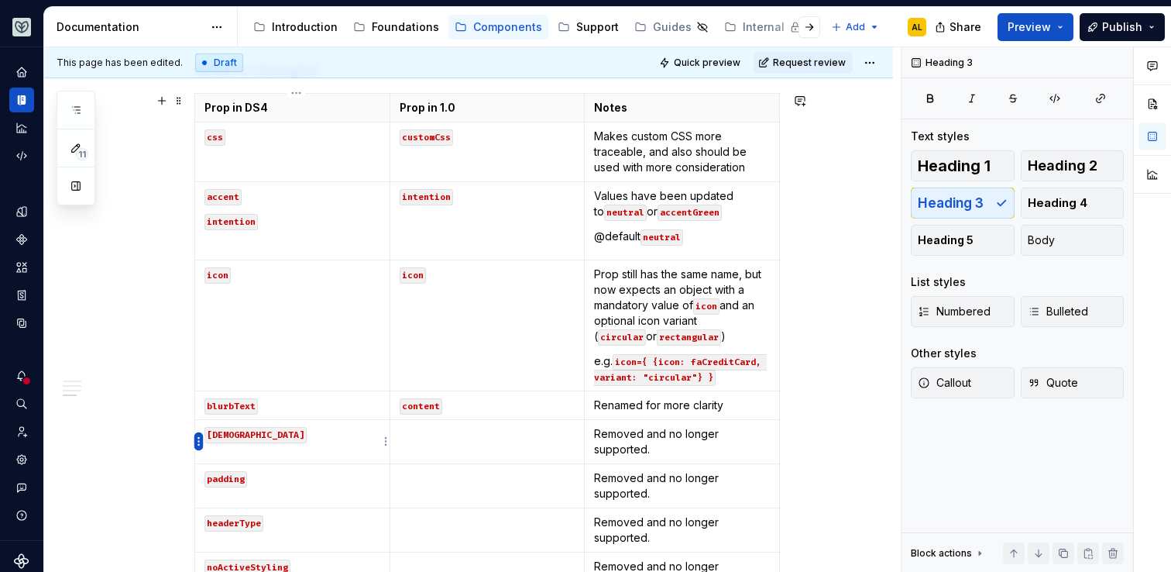
click at [201, 438] on html "Aviary AL Dataset [PERSON_NAME] Documentation Accessibility guide for tree Page…" at bounding box center [585, 286] width 1171 height 572
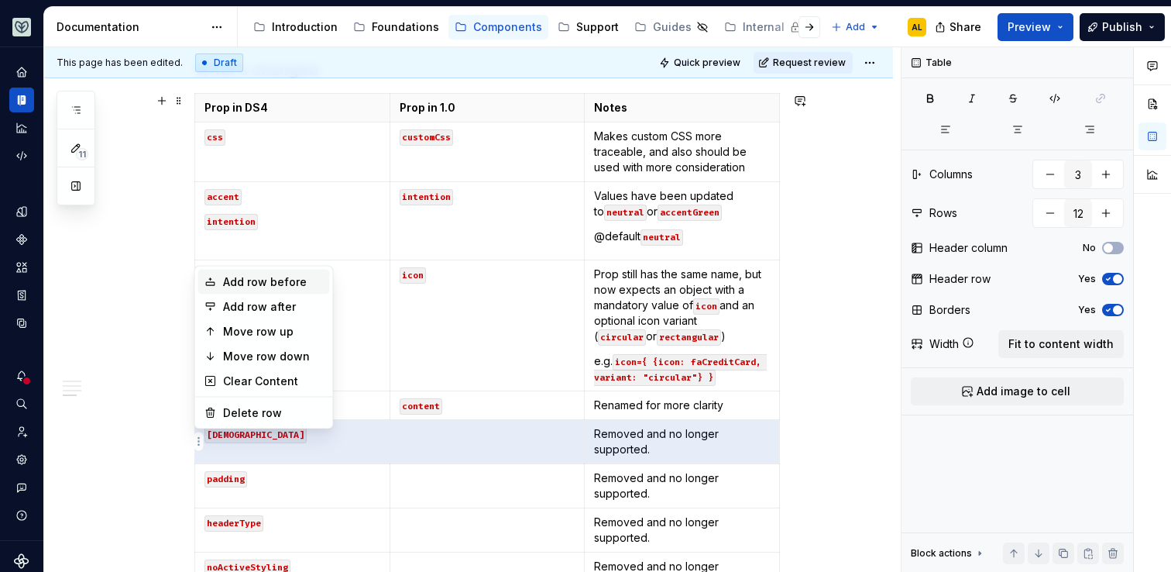
click at [276, 275] on div "Add row before" at bounding box center [273, 281] width 101 height 15
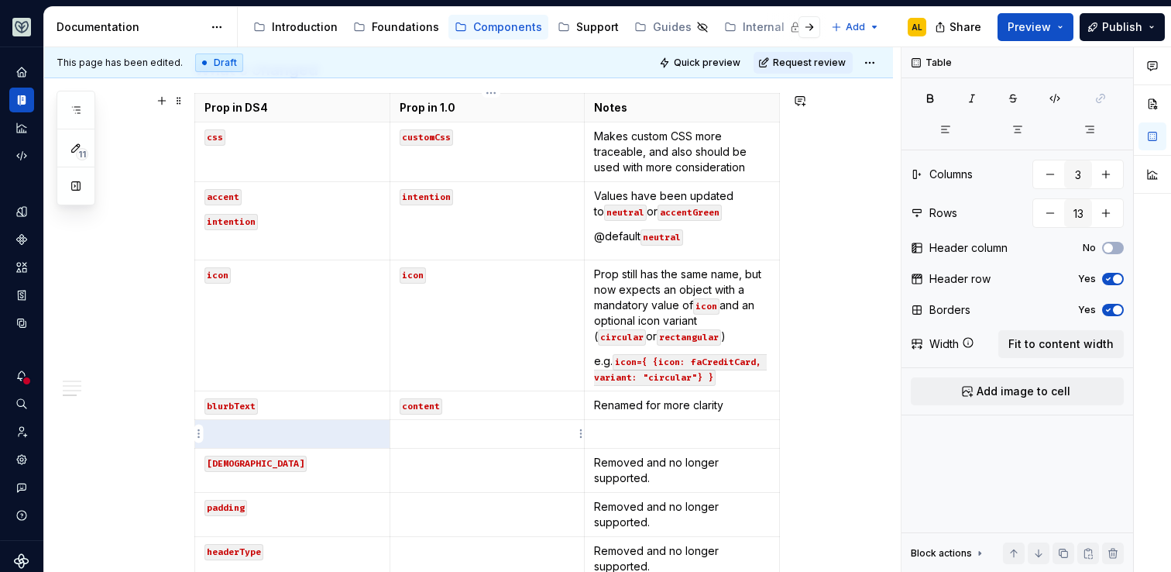
click at [428, 432] on p at bounding box center [488, 433] width 176 height 15
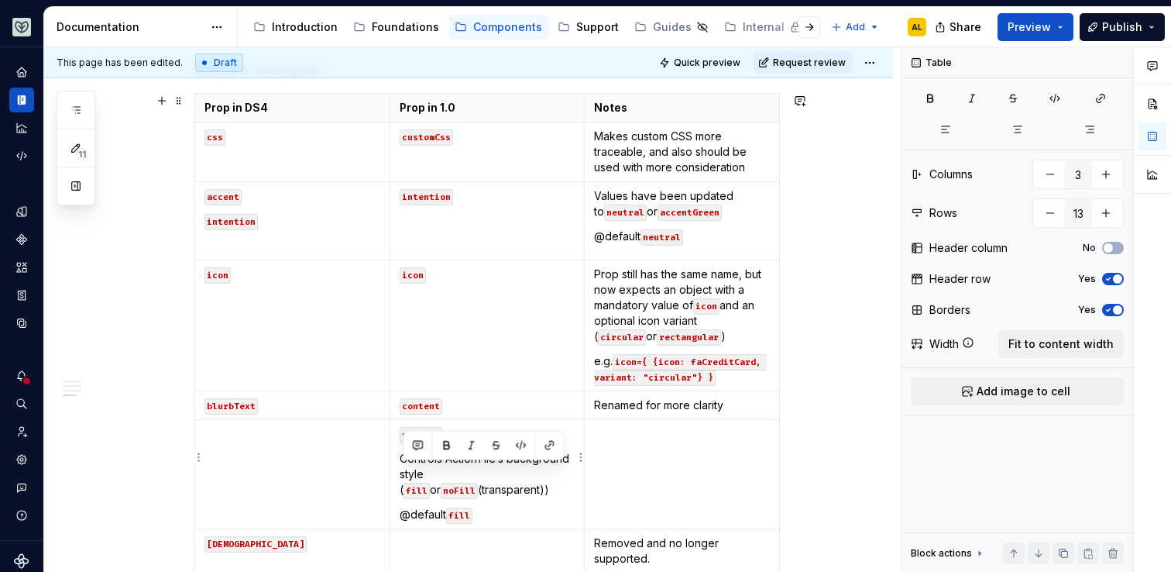
scroll to position [909, 0]
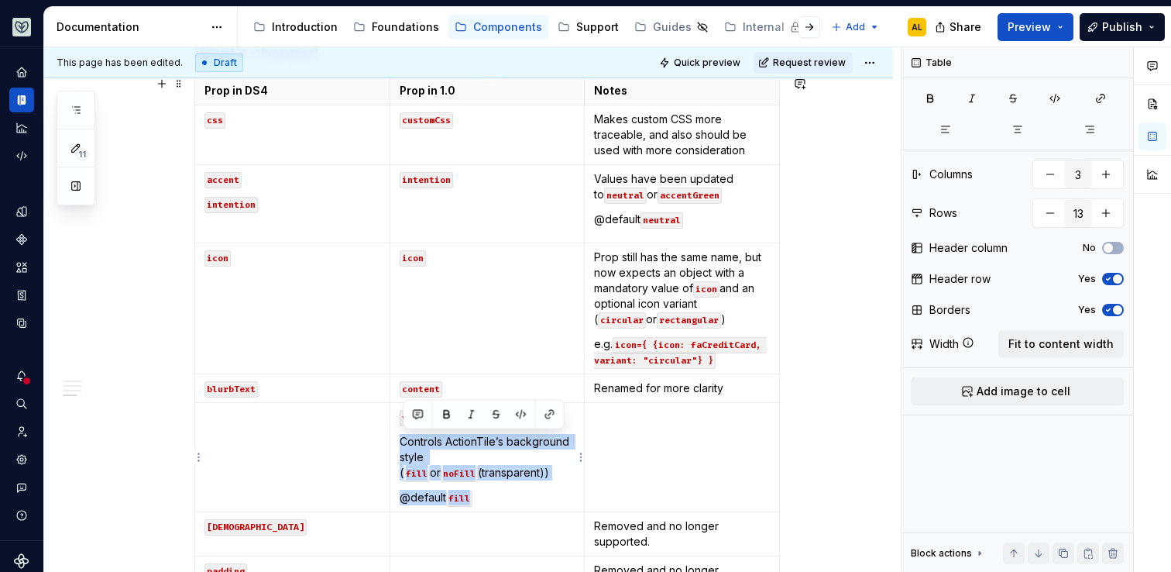
drag, startPoint x: 484, startPoint y: 517, endPoint x: 400, endPoint y: 441, distance: 113.0
click at [400, 441] on td "variant Controls ActionTile’s background style ( fill or noFill (transparent)) …" at bounding box center [487, 457] width 195 height 109
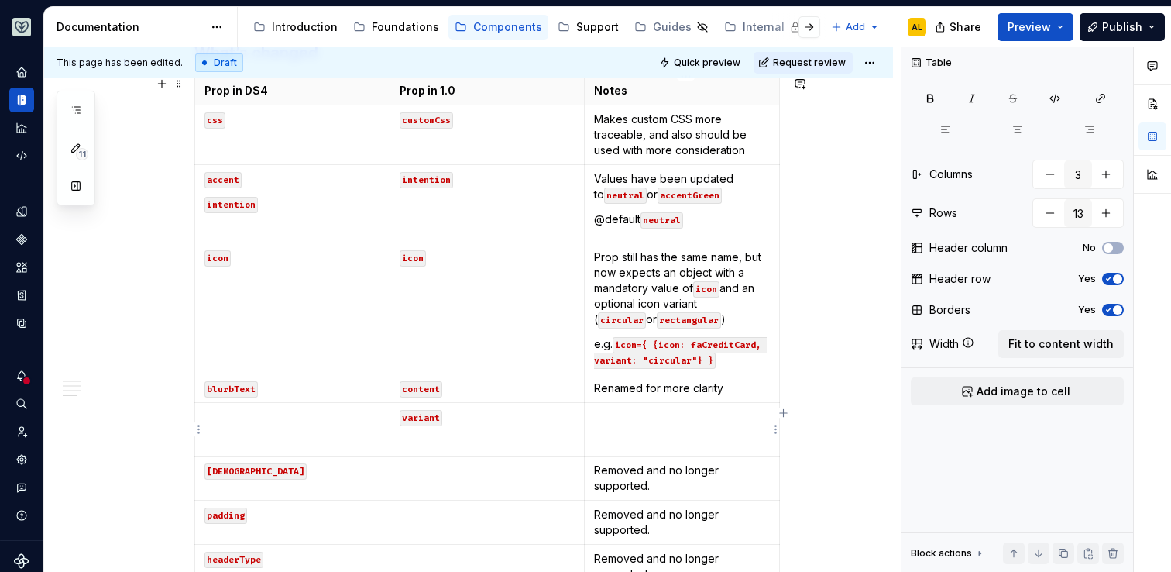
click at [630, 421] on p at bounding box center [682, 416] width 176 height 15
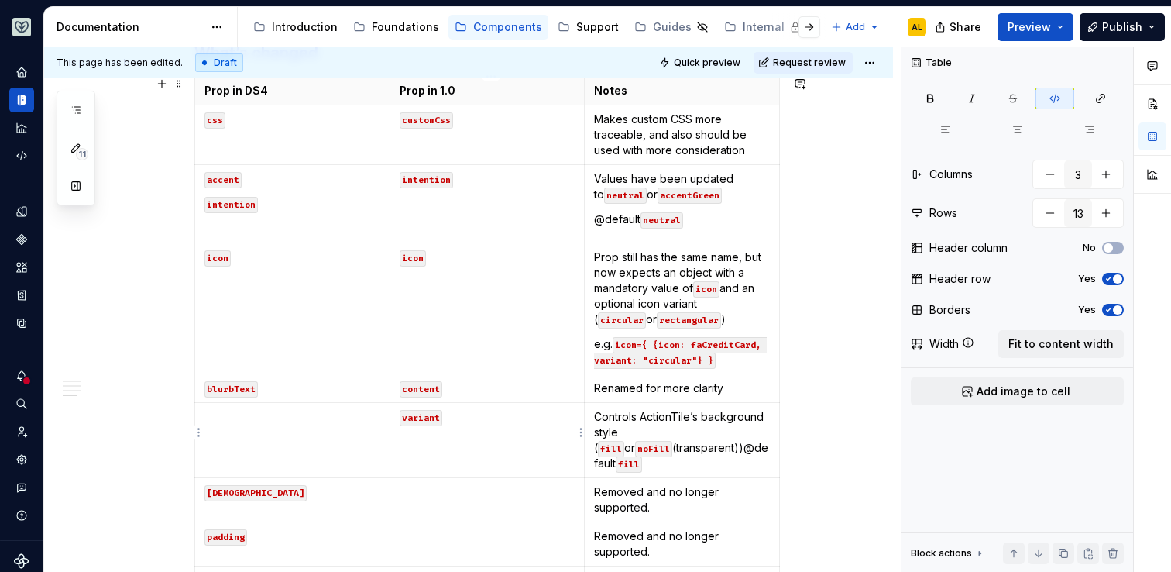
click at [512, 444] on p at bounding box center [488, 441] width 176 height 15
click at [672, 450] on p "Controls ActionTile’s background style ( fill or noFill (transparent))@default …" at bounding box center [682, 440] width 176 height 62
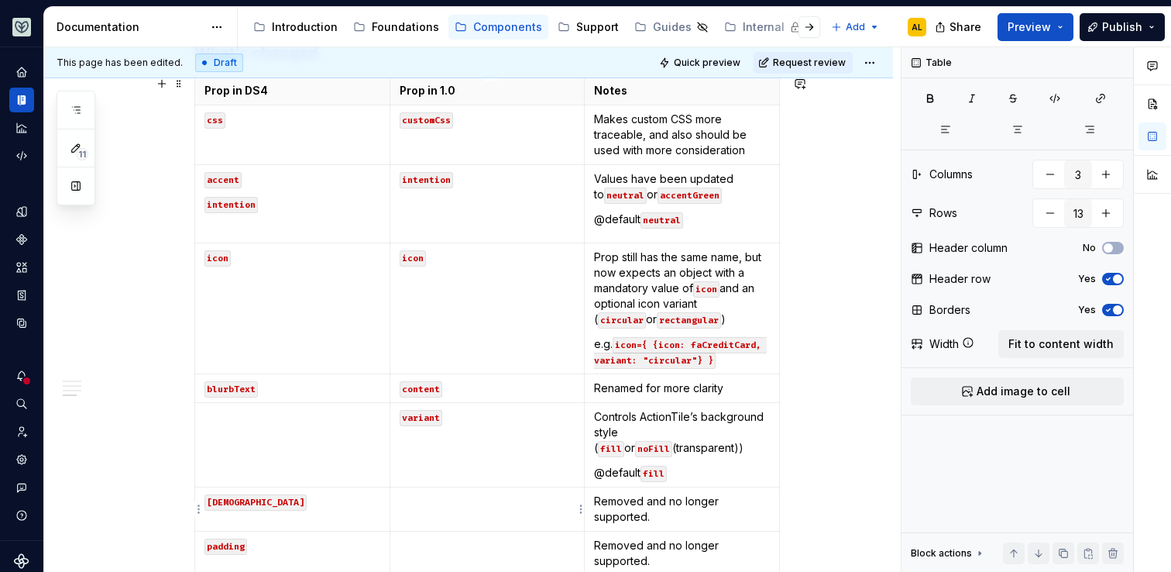
click at [503, 498] on p at bounding box center [488, 500] width 176 height 15
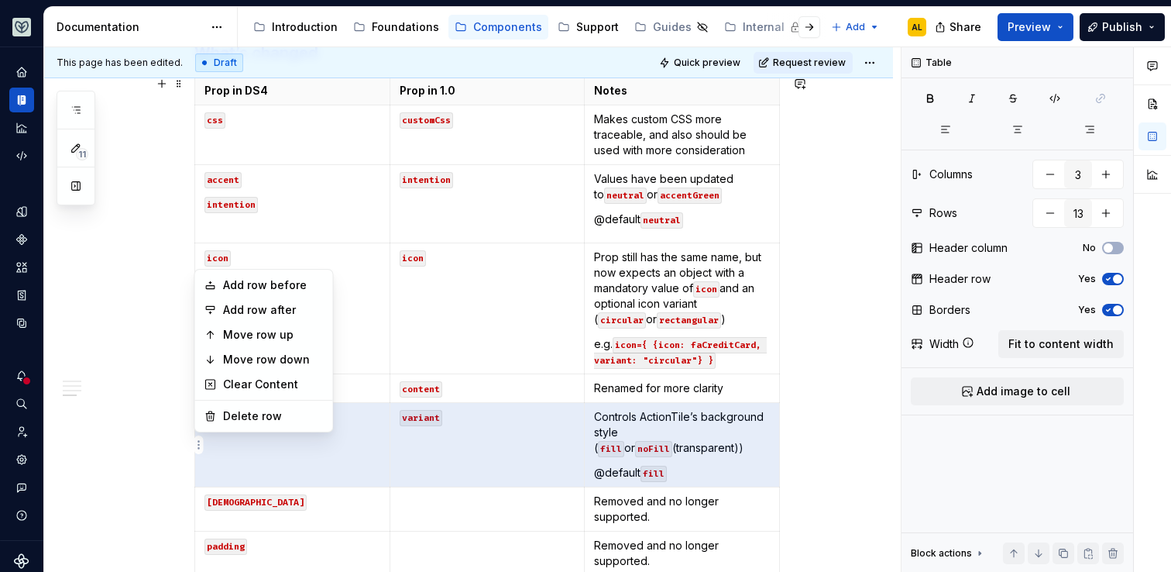
click at [198, 441] on html "Aviary AL Dataset [PERSON_NAME] Documentation Accessibility guide for tree Page…" at bounding box center [585, 286] width 1171 height 572
click at [280, 311] on div "Add row after" at bounding box center [273, 309] width 101 height 15
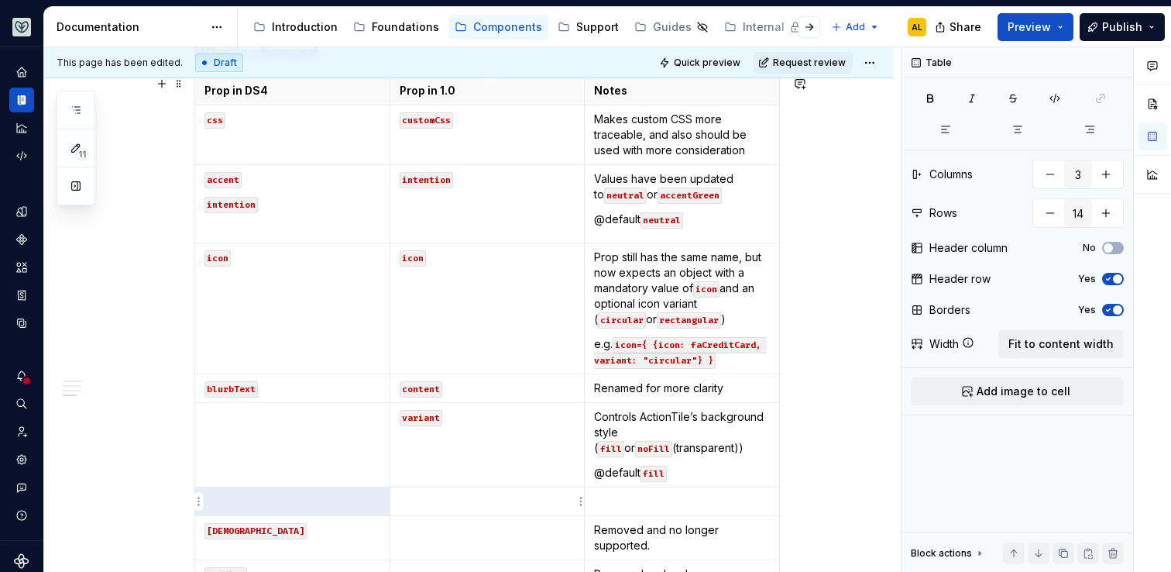
click at [432, 503] on p at bounding box center [488, 500] width 176 height 15
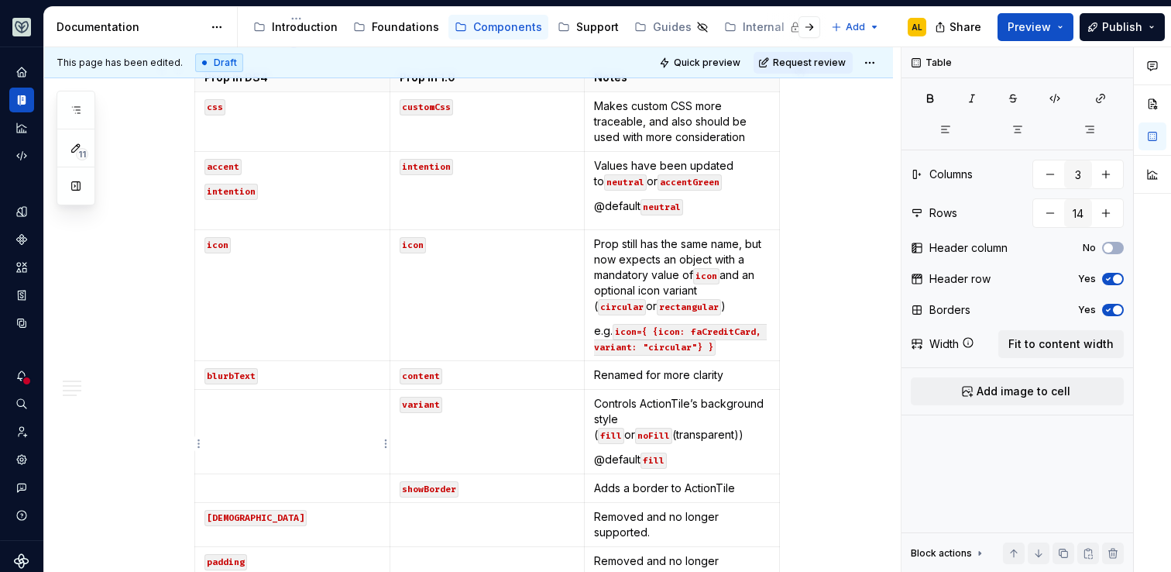
scroll to position [919, 0]
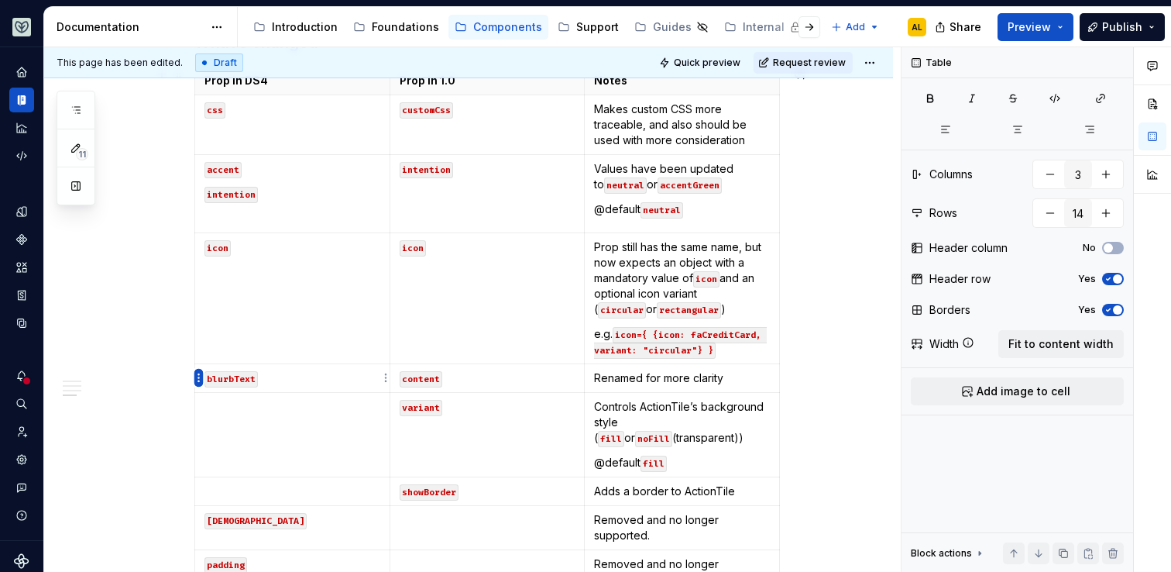
click at [198, 379] on html "Aviary AL Dataset [PERSON_NAME] Documentation Accessibility guide for tree Page…" at bounding box center [585, 286] width 1171 height 572
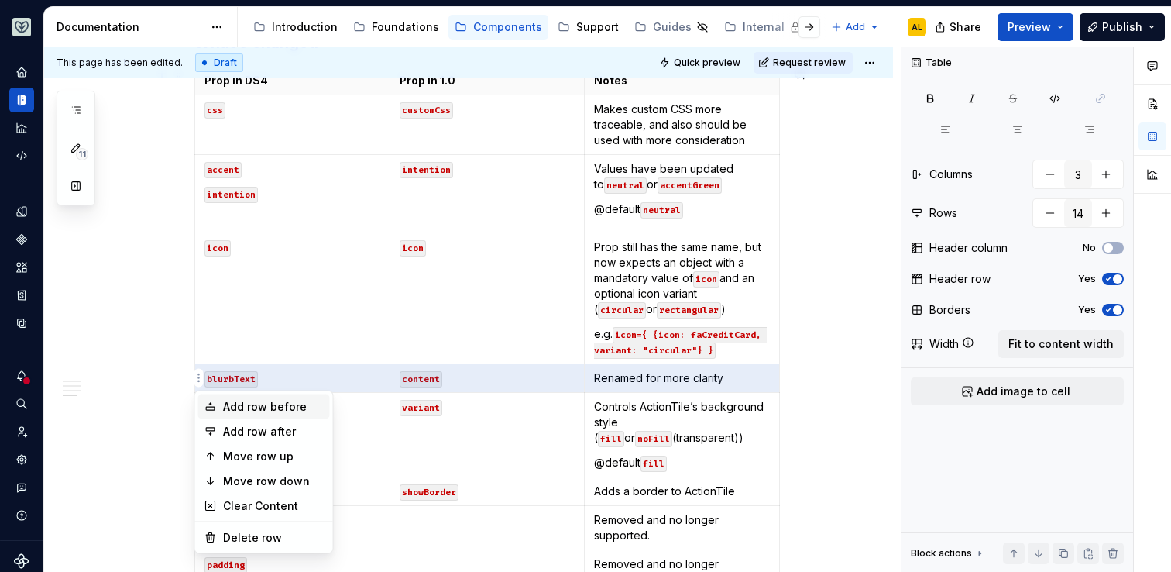
click at [256, 409] on div "Add row before" at bounding box center [273, 406] width 101 height 15
type input "15"
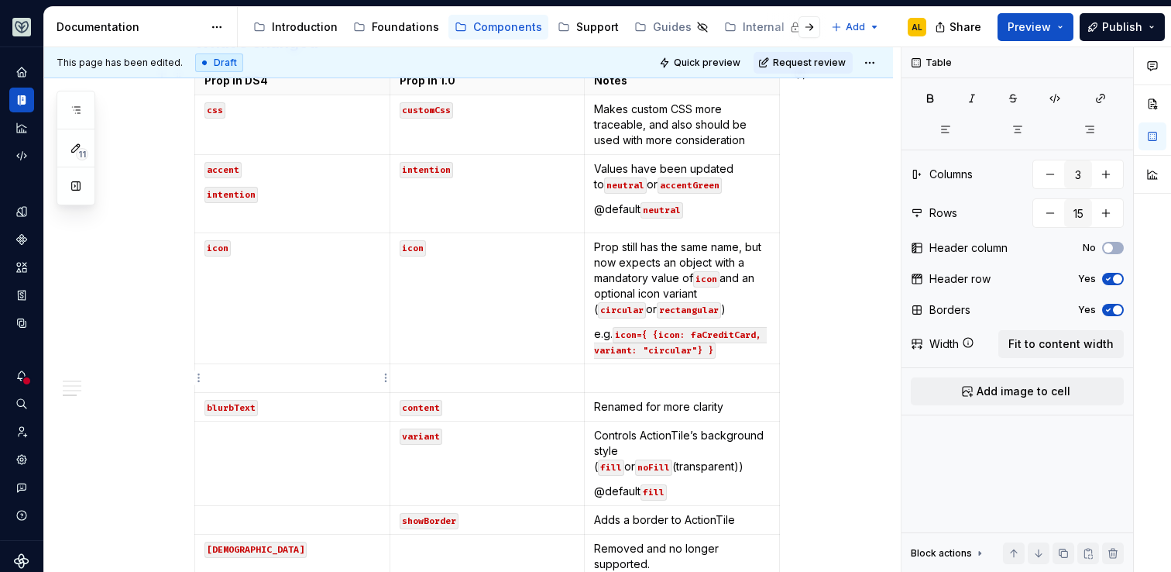
click at [262, 371] on p at bounding box center [292, 377] width 176 height 15
click at [439, 380] on p "`label" at bounding box center [488, 377] width 176 height 15
click at [609, 383] on p at bounding box center [682, 377] width 176 height 15
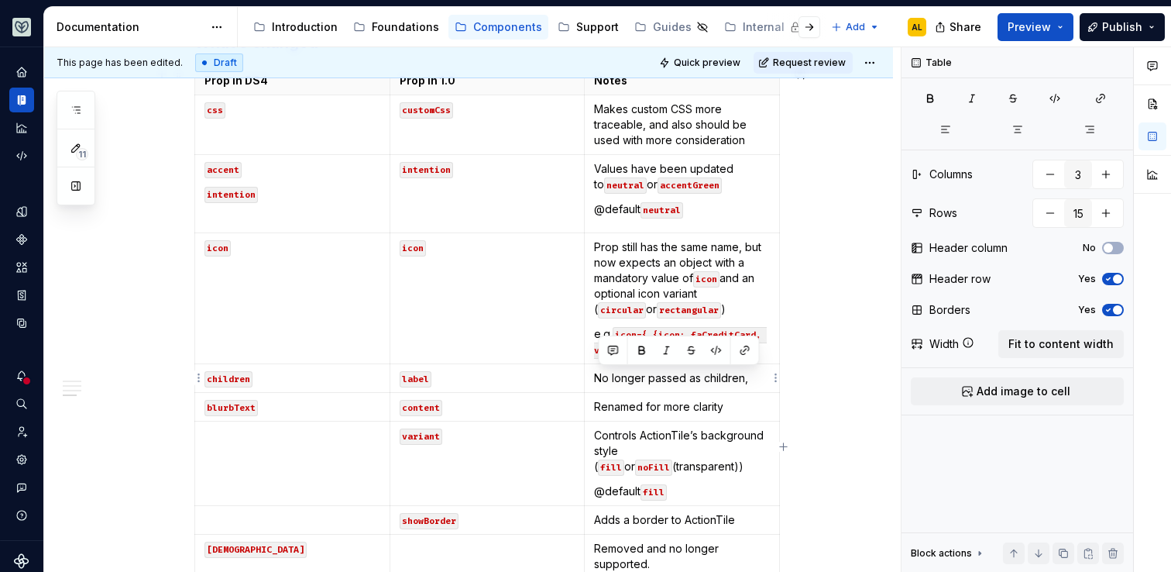
drag, startPoint x: 757, startPoint y: 380, endPoint x: 599, endPoint y: 377, distance: 158.0
click at [599, 377] on p "No longer passed as children," at bounding box center [682, 377] width 176 height 15
click at [833, 407] on div "**********" at bounding box center [468, 214] width 849 height 1693
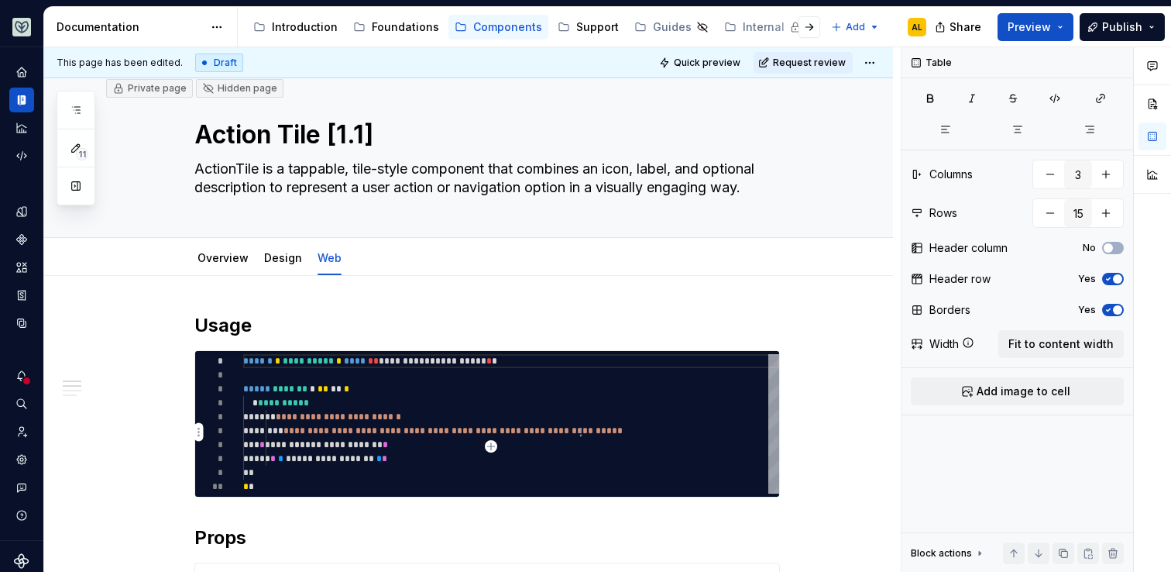
scroll to position [0, 0]
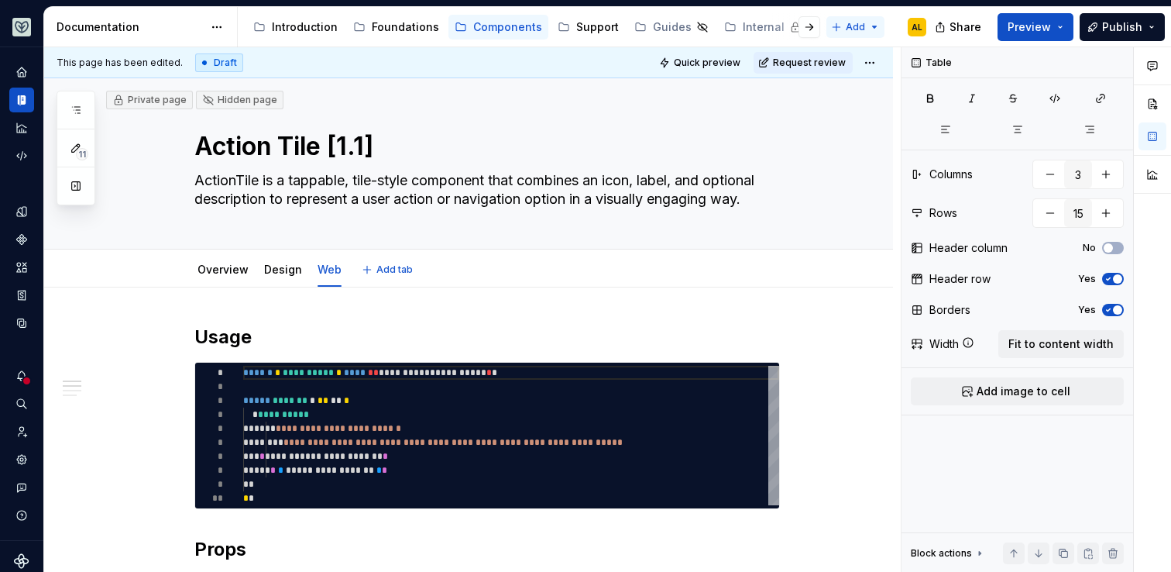
type textarea "*"
